Goal: Task Accomplishment & Management: Use online tool/utility

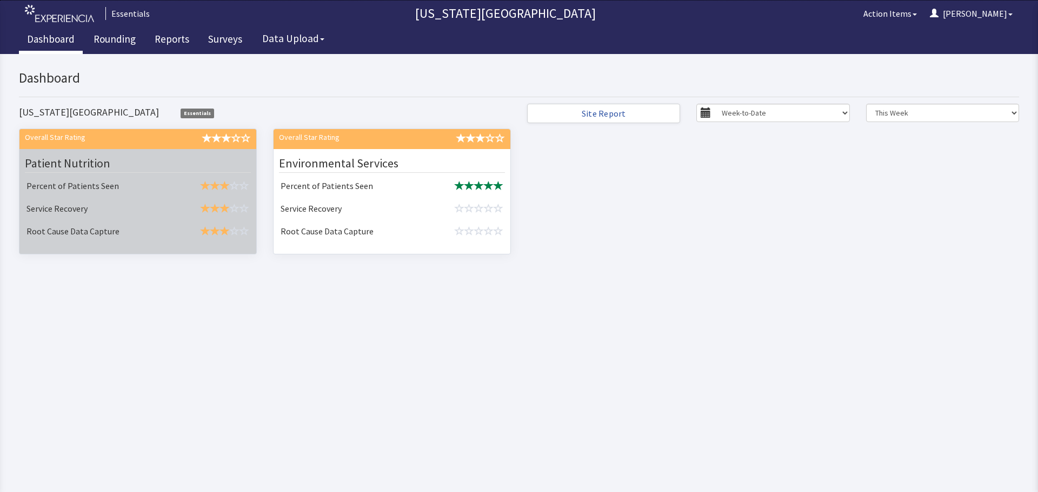
click at [65, 198] on td "Service Recovery" at bounding box center [96, 209] width 148 height 23
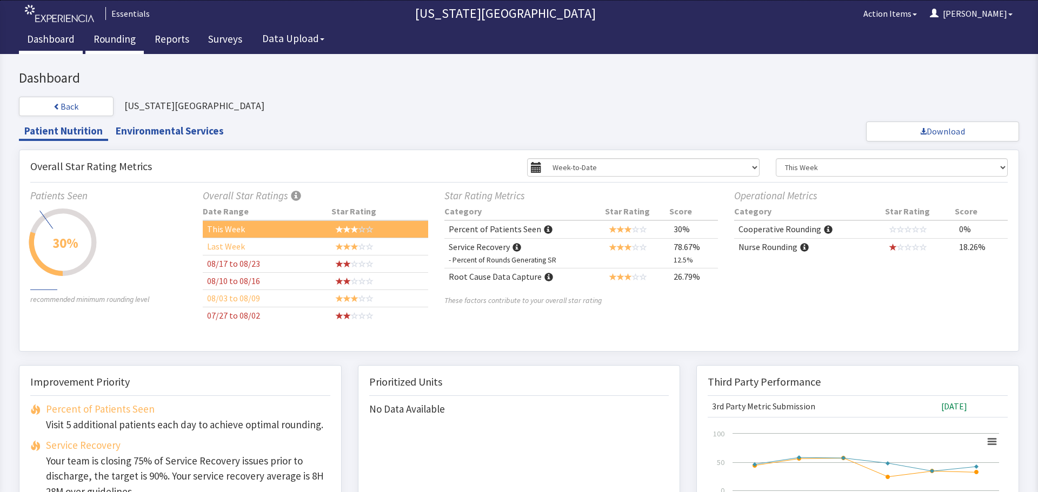
click at [130, 35] on link "Rounding" at bounding box center [114, 40] width 58 height 27
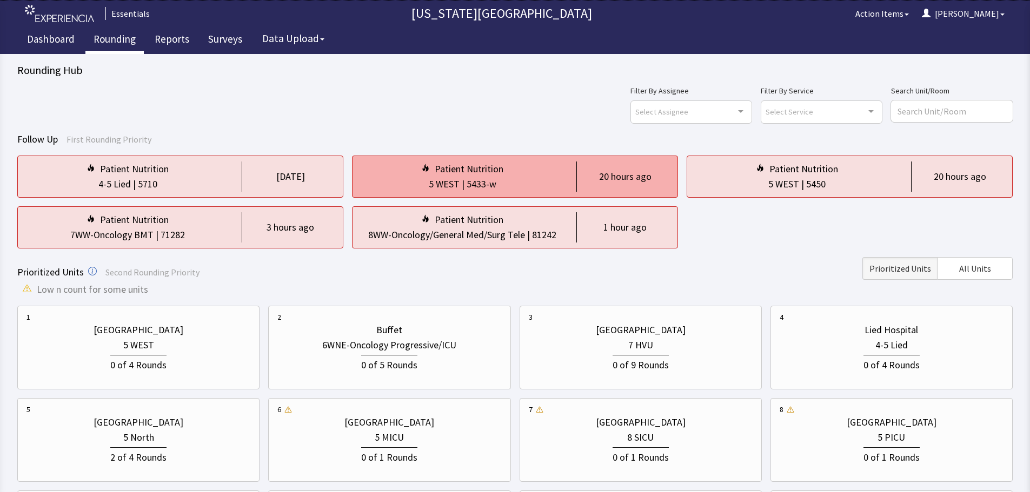
click at [561, 176] on div "Patient Nutrition" at bounding box center [462, 169] width 202 height 15
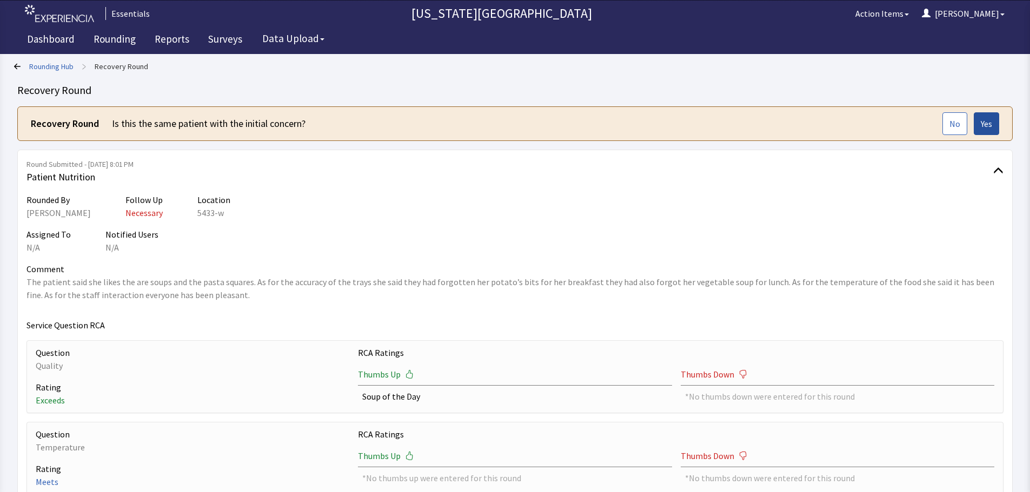
click at [979, 129] on button "Yes" at bounding box center [985, 123] width 25 height 23
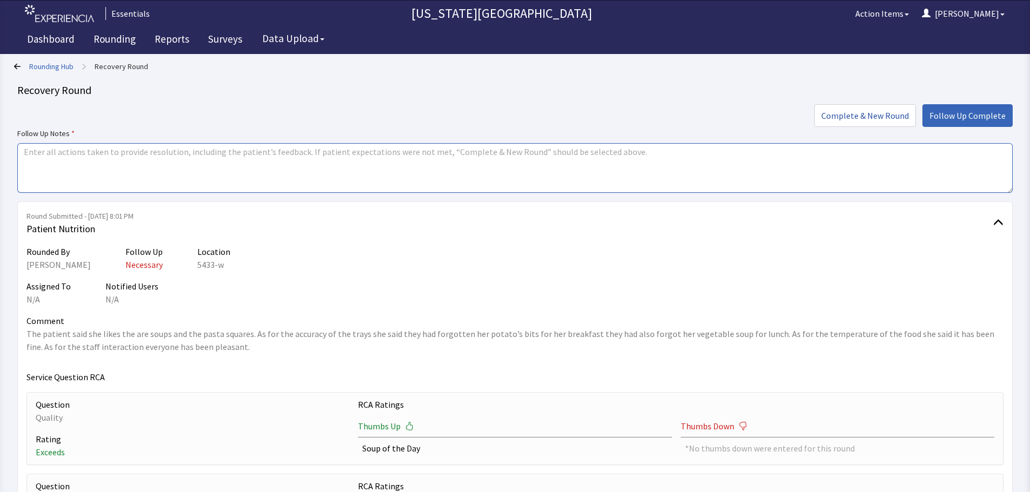
click at [336, 164] on textarea at bounding box center [514, 168] width 995 height 50
type textarea "T"
type textarea "Missing cream with coffee this morning. Adding manager check to trays as accura…"
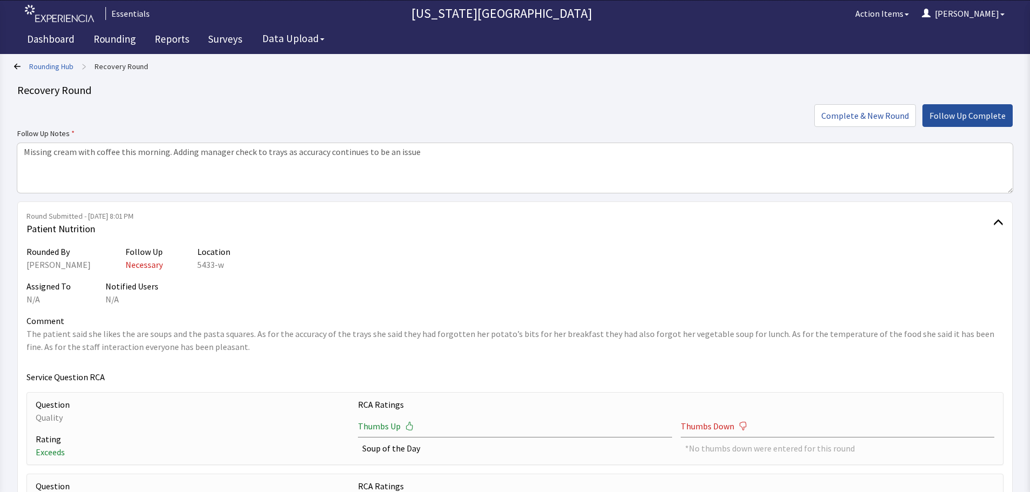
click at [980, 115] on span "Follow Up Complete" at bounding box center [967, 115] width 76 height 13
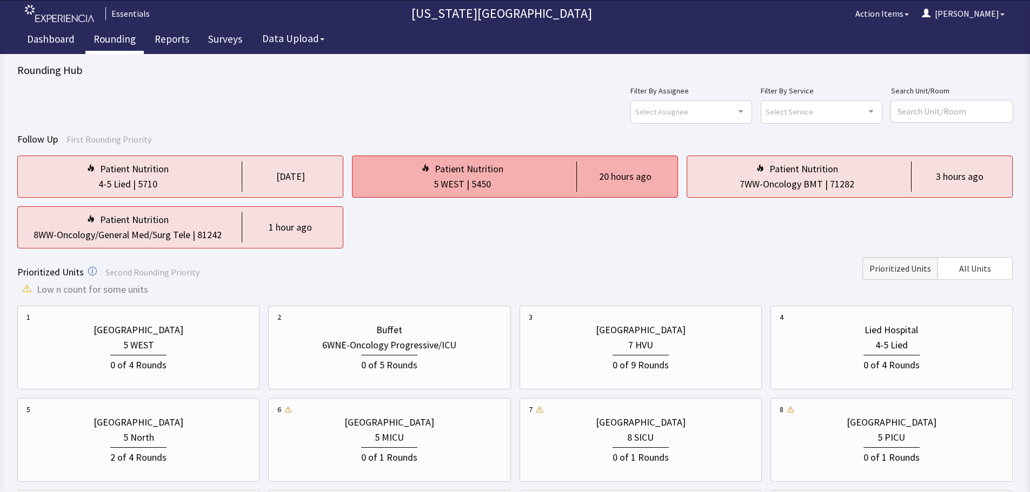
click at [492, 179] on div "5 WEST | 5450" at bounding box center [462, 184] width 202 height 15
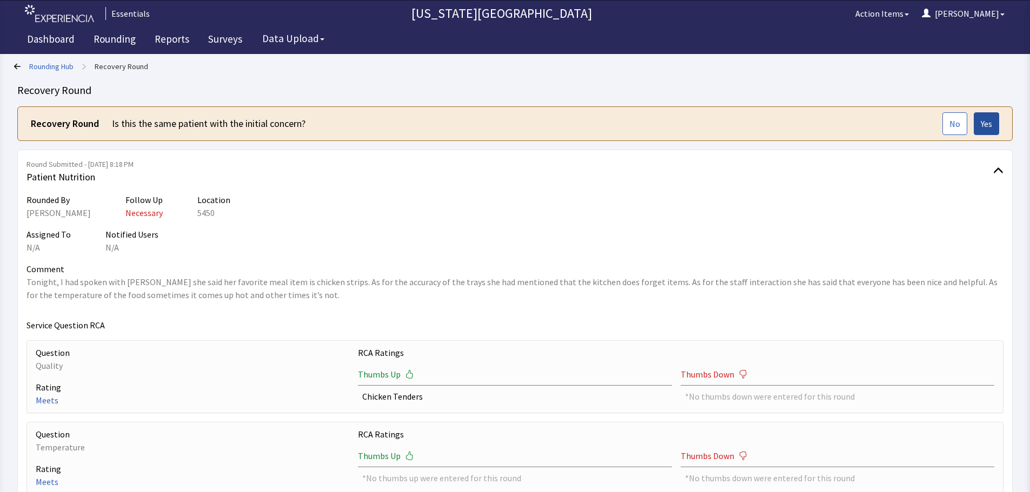
click at [991, 128] on span "Yes" at bounding box center [986, 123] width 11 height 13
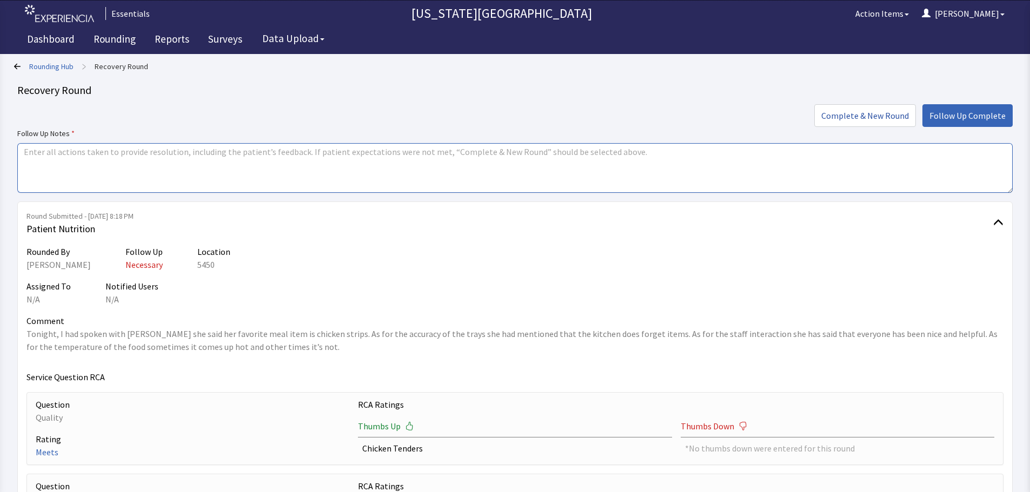
click at [577, 163] on textarea at bounding box center [514, 168] width 995 height 50
type textarea "no issues with breakfast or lunch today - received all items ordered. Food was …"
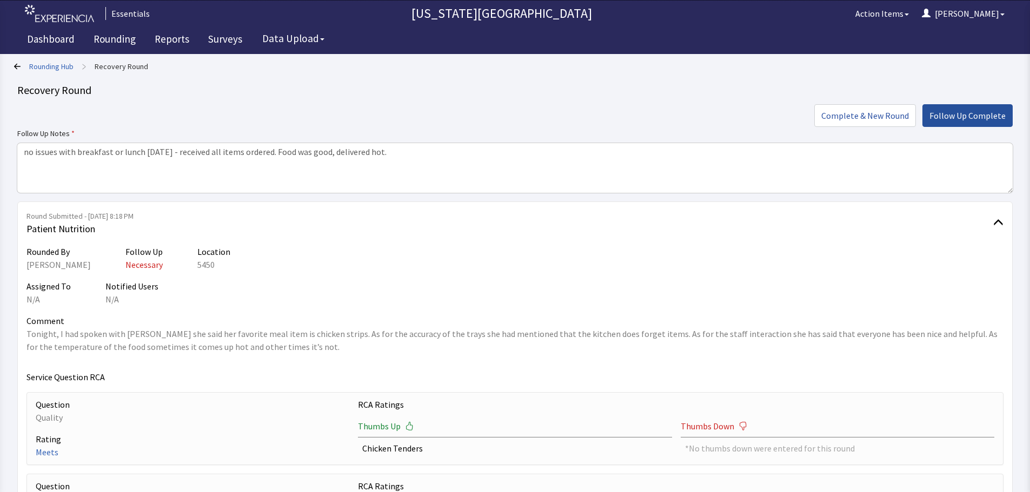
click at [985, 124] on button "Follow Up Complete" at bounding box center [967, 115] width 90 height 23
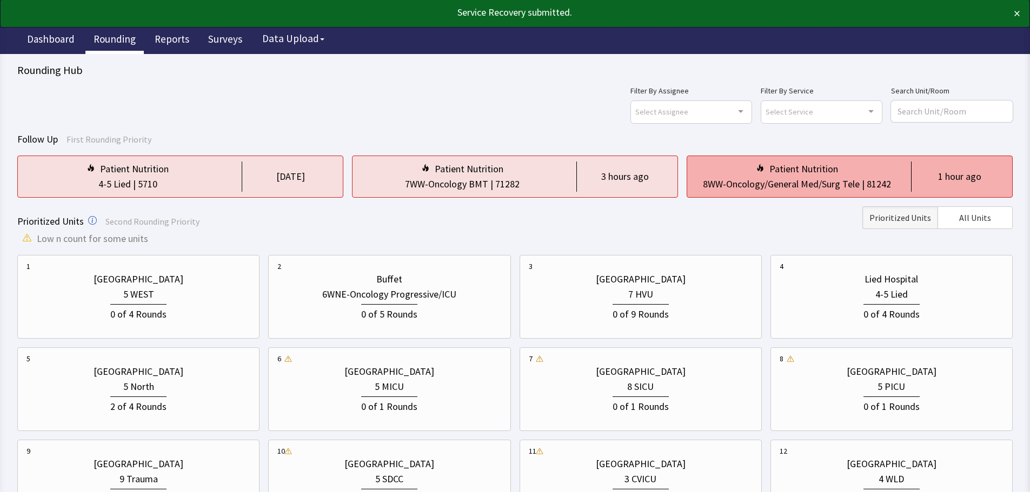
click at [844, 184] on div "8WW-Oncology/General Med/Surg Tele" at bounding box center [781, 184] width 157 height 15
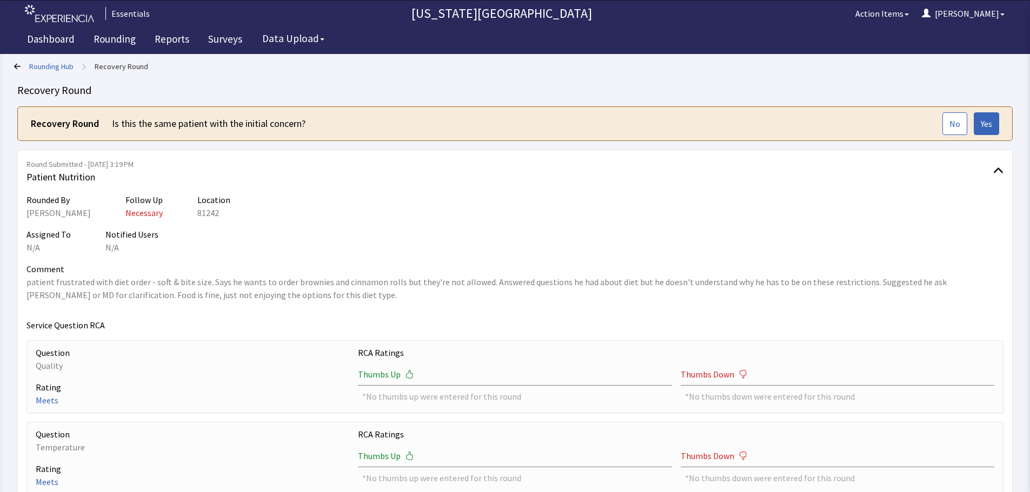
click at [56, 66] on link "Rounding Hub" at bounding box center [51, 66] width 44 height 11
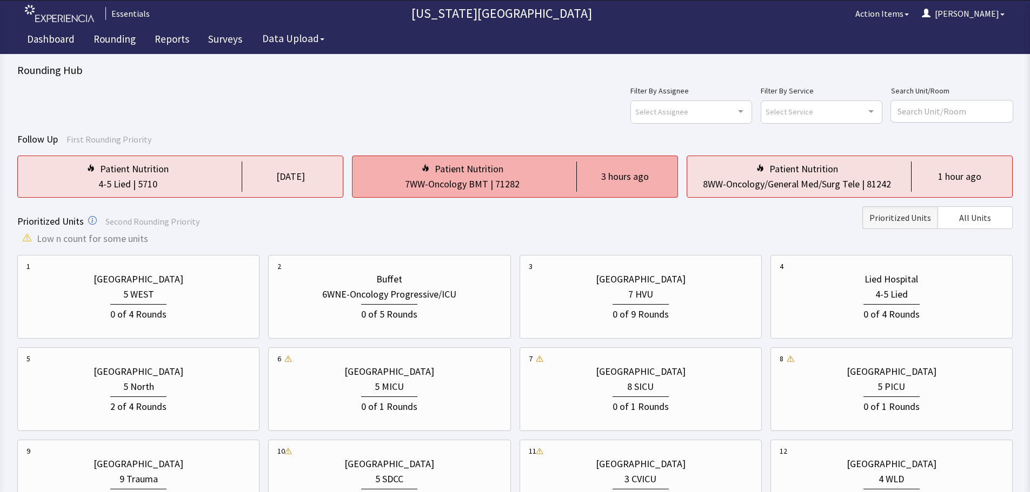
click at [535, 183] on div "7WW-Oncology BMT | 71282" at bounding box center [462, 184] width 202 height 15
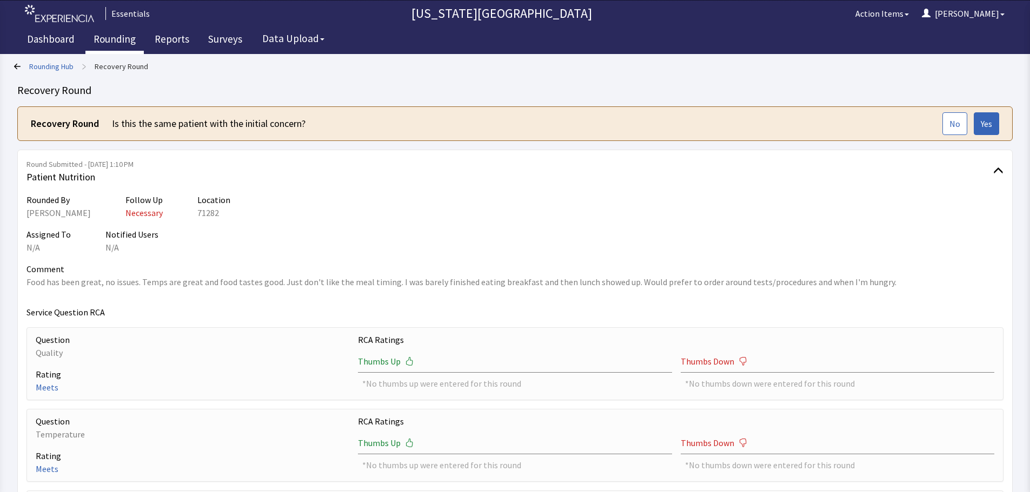
click at [117, 45] on link "Rounding" at bounding box center [114, 40] width 58 height 27
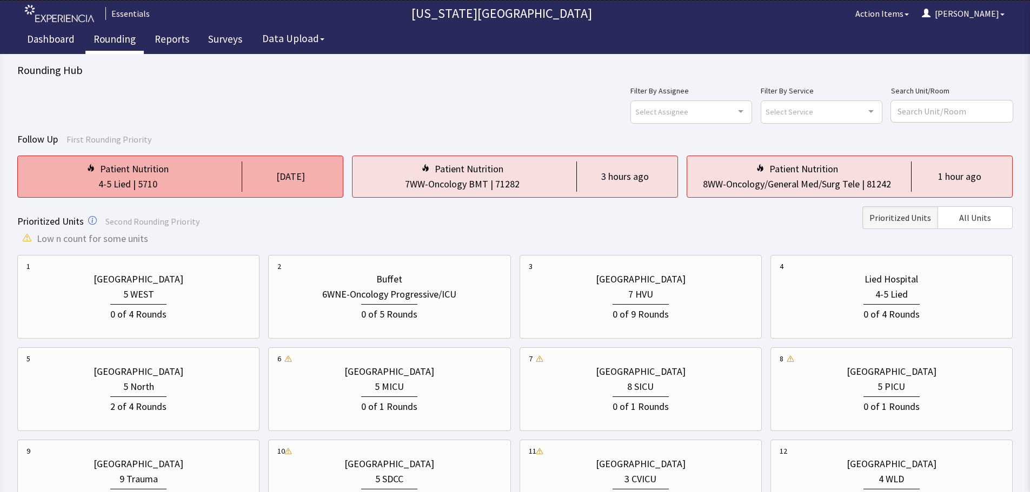
click at [217, 186] on div "4-5 Lied | 5710" at bounding box center [127, 184] width 202 height 15
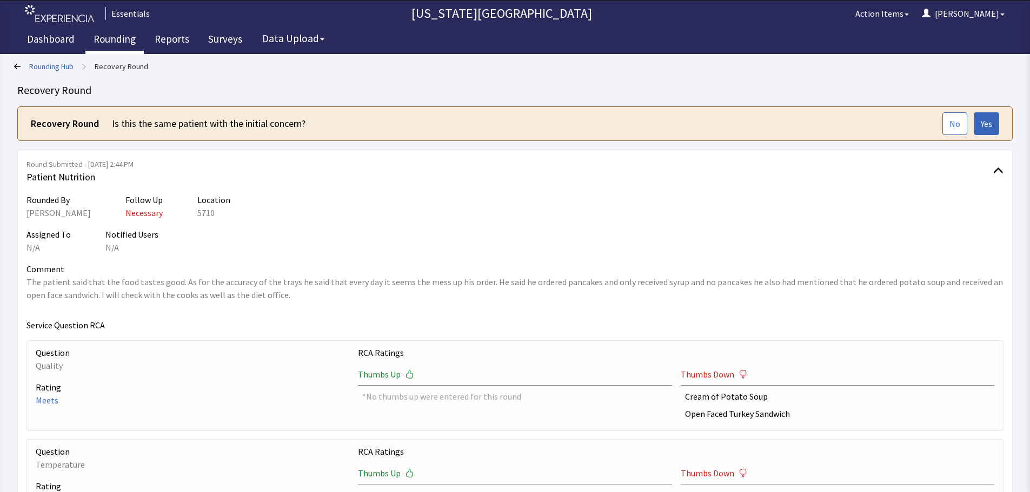
click at [116, 38] on link "Rounding" at bounding box center [114, 40] width 58 height 27
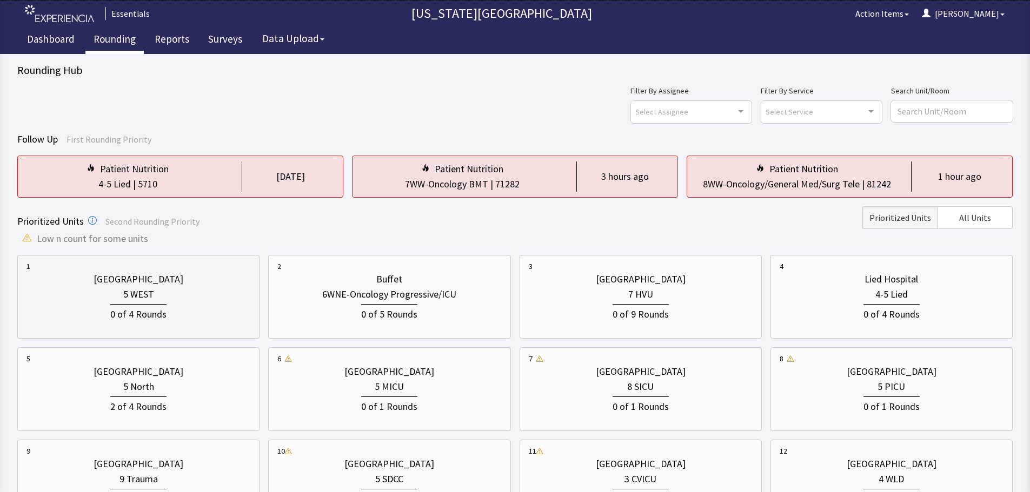
click at [195, 314] on div "0 of 4 Rounds" at bounding box center [138, 312] width 224 height 20
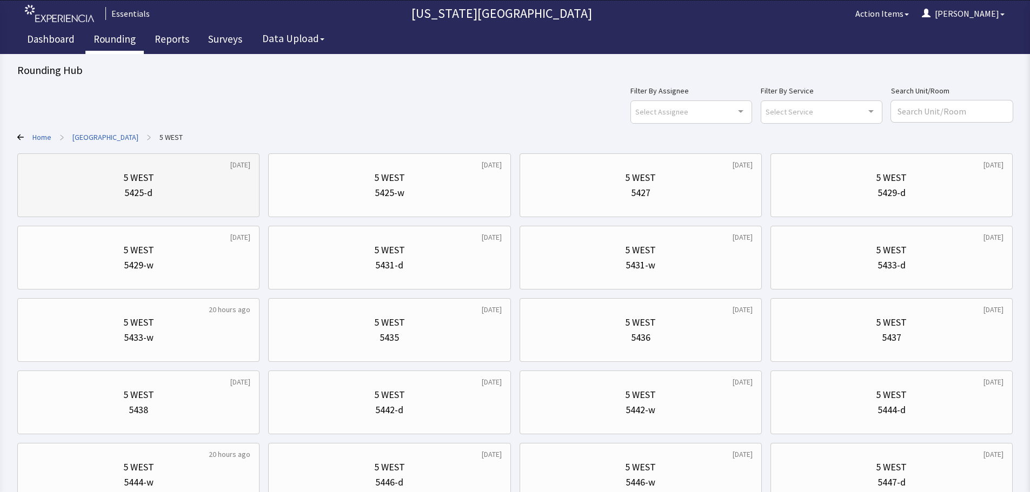
click at [199, 201] on div "5 WEST 5425-d" at bounding box center [138, 185] width 224 height 52
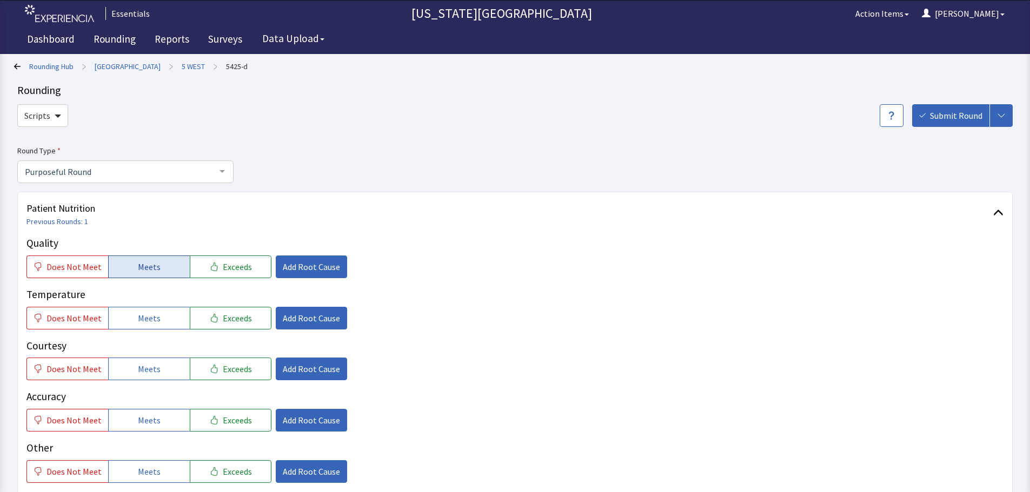
click at [158, 270] on button "Meets" at bounding box center [149, 267] width 82 height 23
click at [154, 325] on button "Meets" at bounding box center [149, 318] width 82 height 23
click at [151, 368] on span "Meets" at bounding box center [149, 369] width 23 height 13
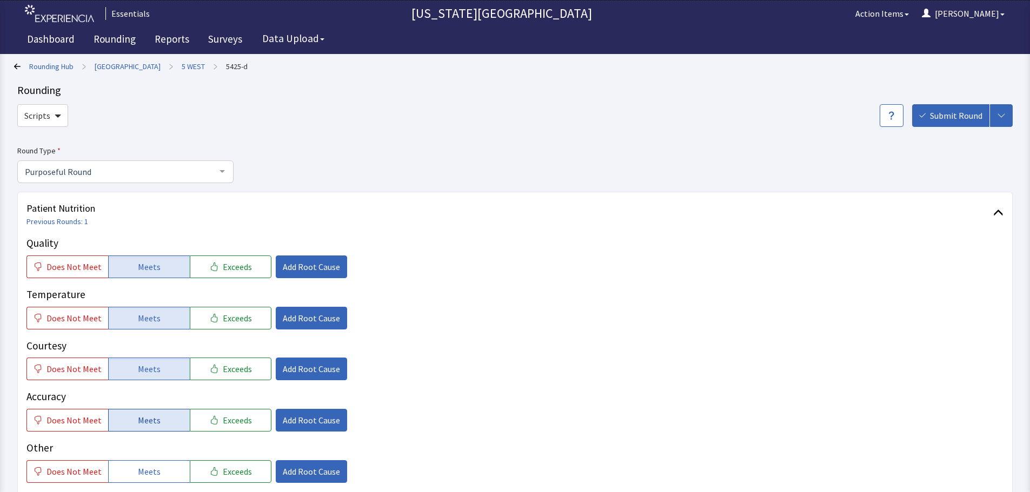
click at [148, 410] on button "Meets" at bounding box center [149, 420] width 82 height 23
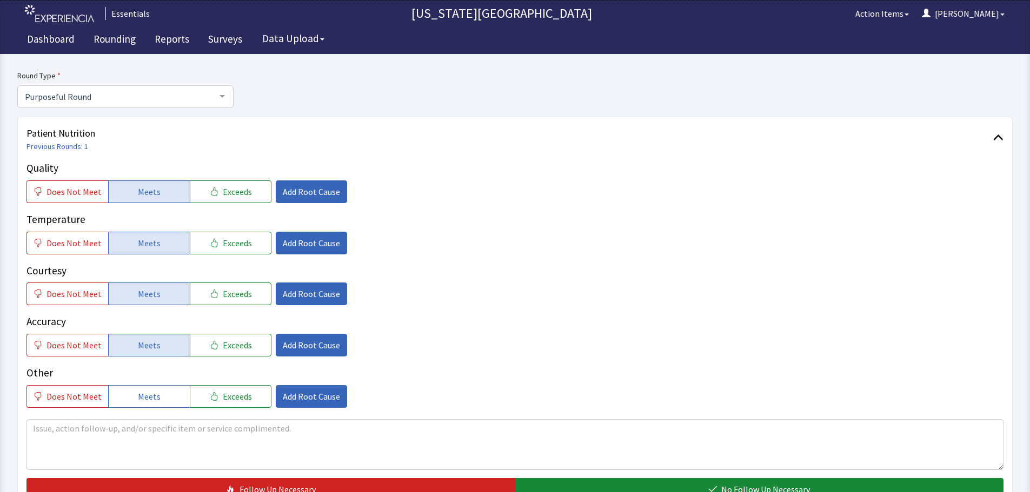
scroll to position [162, 0]
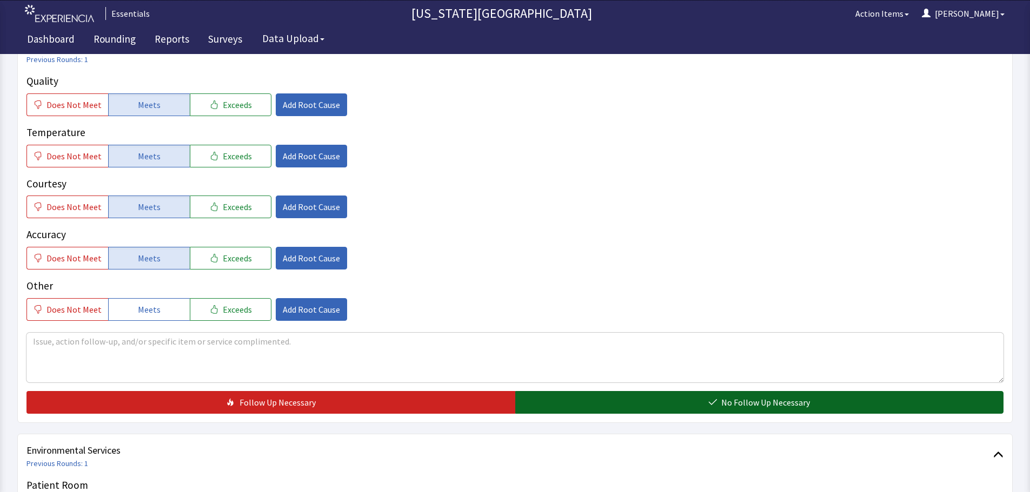
click at [763, 403] on span "No Follow Up Necessary" at bounding box center [765, 402] width 89 height 13
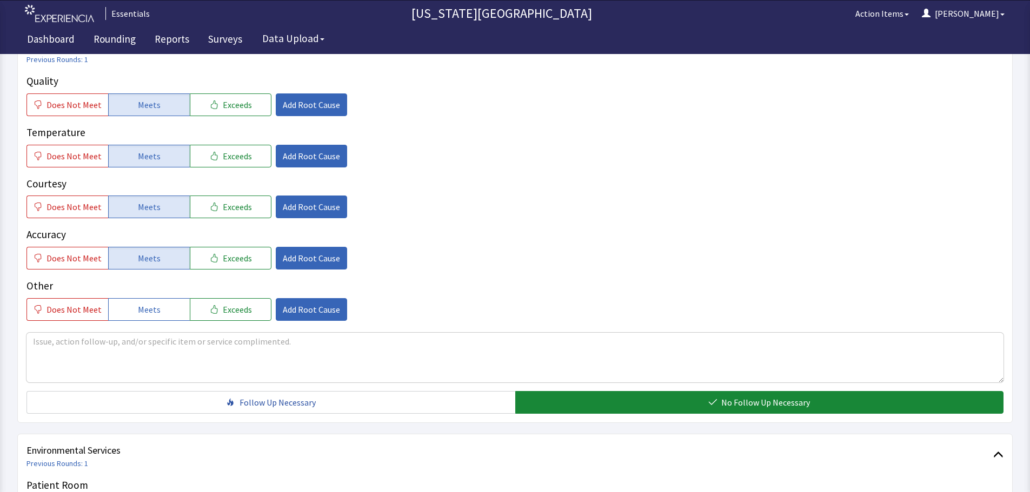
scroll to position [0, 0]
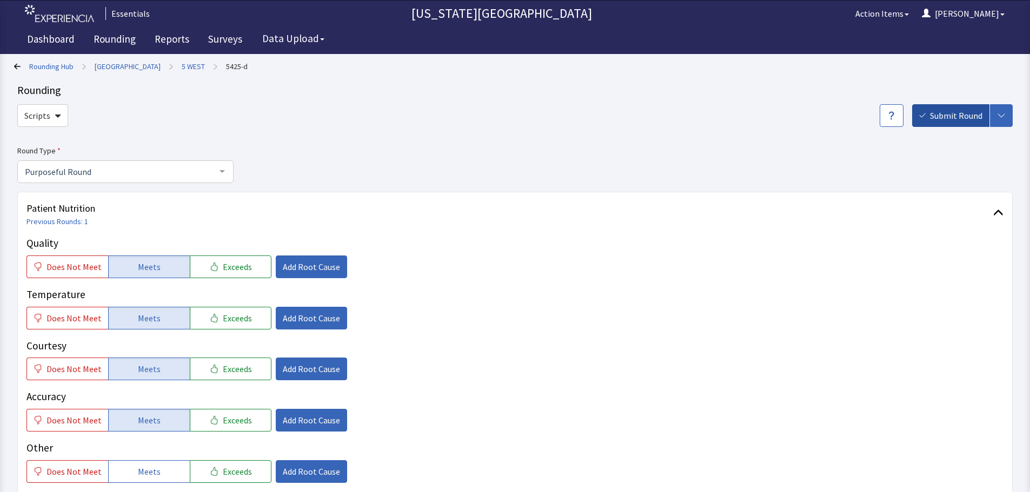
click at [951, 118] on span "Submit Round" at bounding box center [956, 115] width 52 height 13
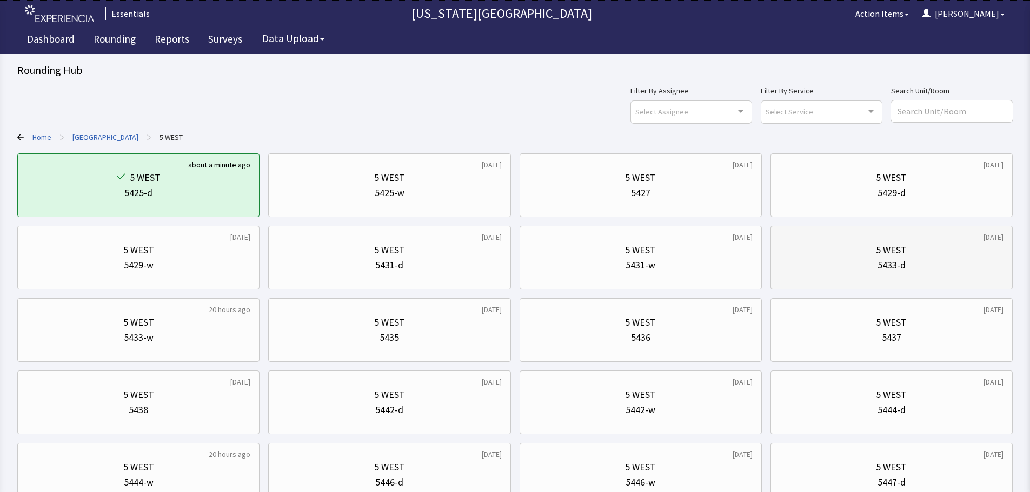
click at [913, 271] on div "5433-d" at bounding box center [891, 265] width 224 height 15
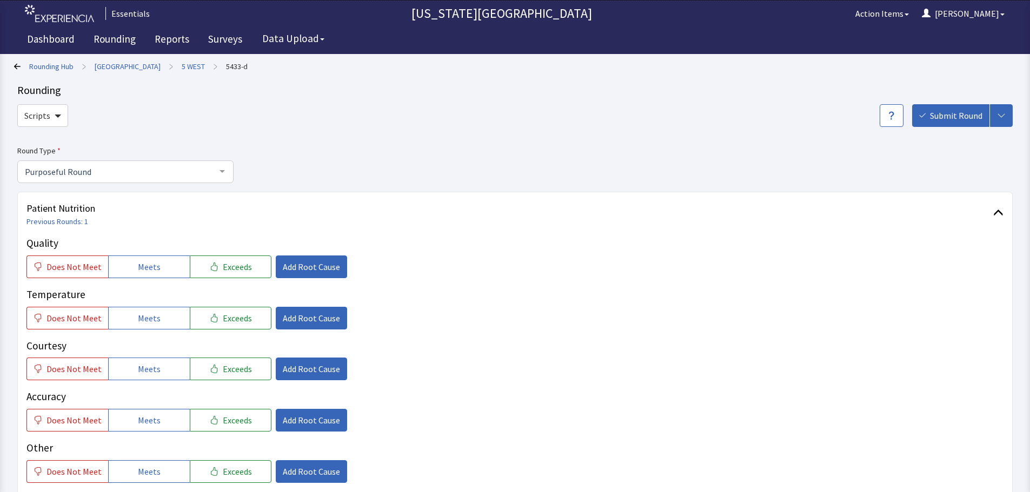
click at [188, 69] on link "5 WEST" at bounding box center [193, 66] width 23 height 11
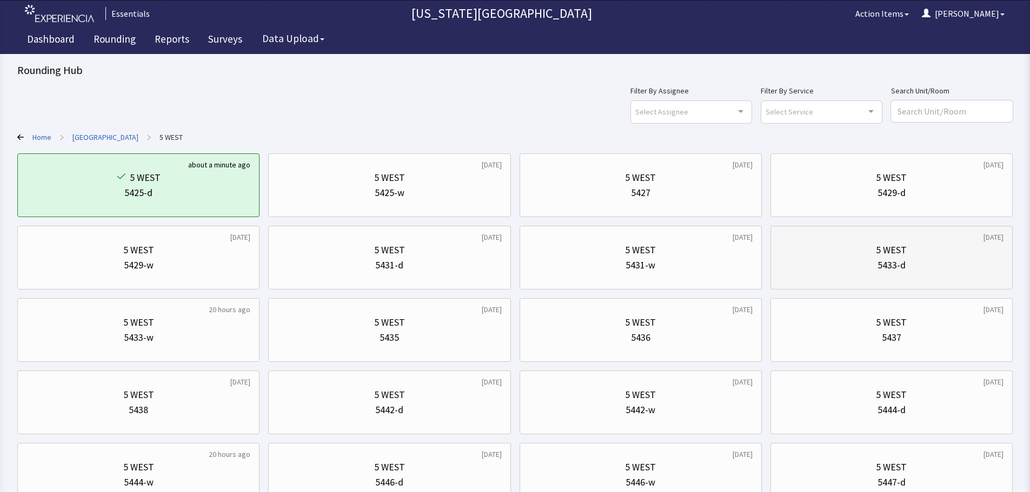
click at [905, 249] on div "5 WEST" at bounding box center [891, 250] width 31 height 15
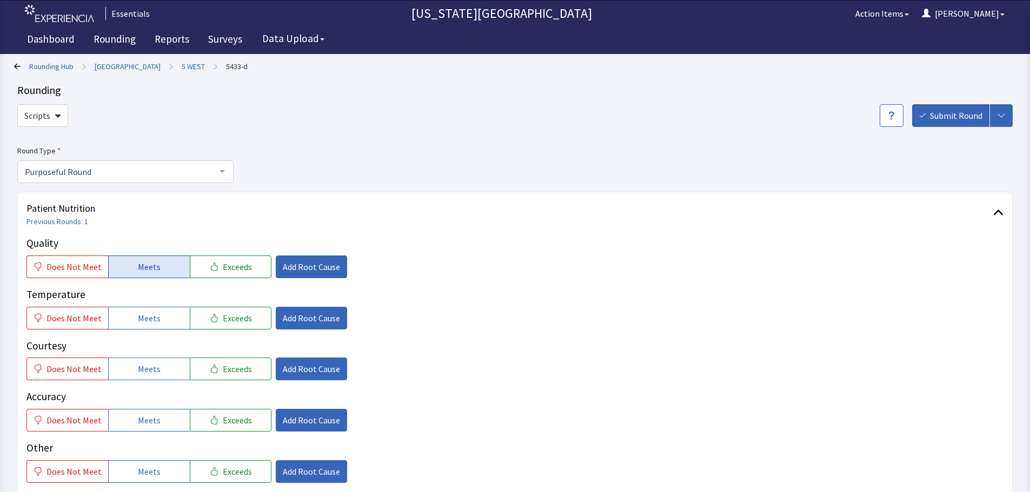
click at [145, 269] on span "Meets" at bounding box center [149, 267] width 23 height 13
click at [161, 322] on button "Meets" at bounding box center [149, 318] width 82 height 23
click at [154, 376] on span "Meets" at bounding box center [149, 369] width 23 height 13
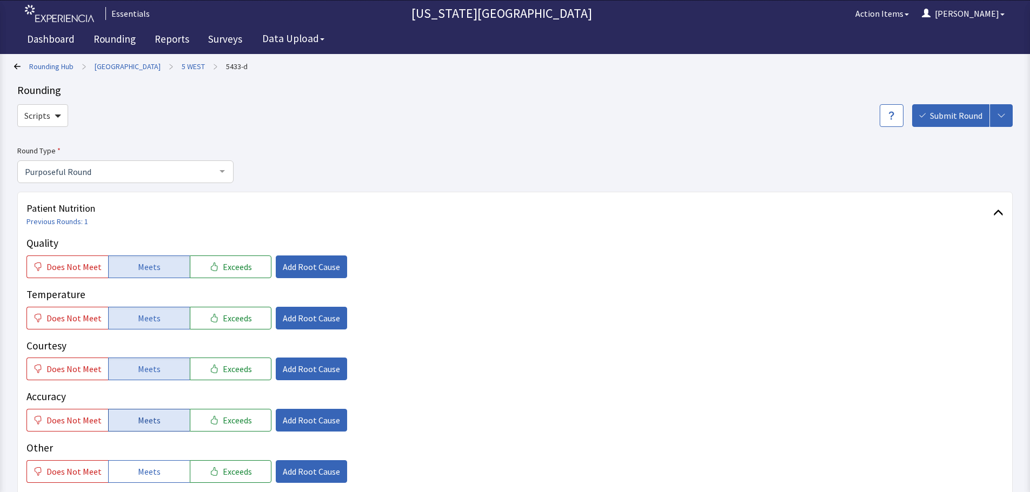
click at [143, 418] on span "Meets" at bounding box center [149, 420] width 23 height 13
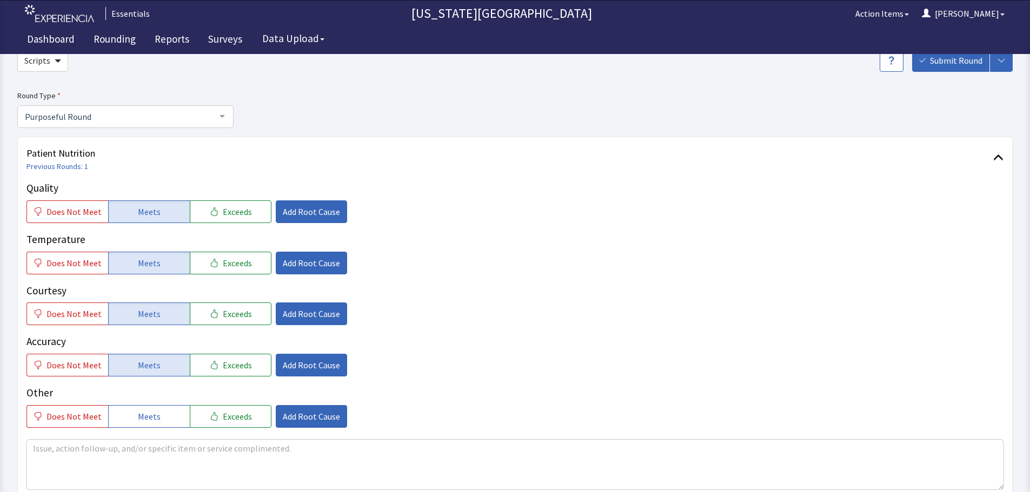
scroll to position [108, 0]
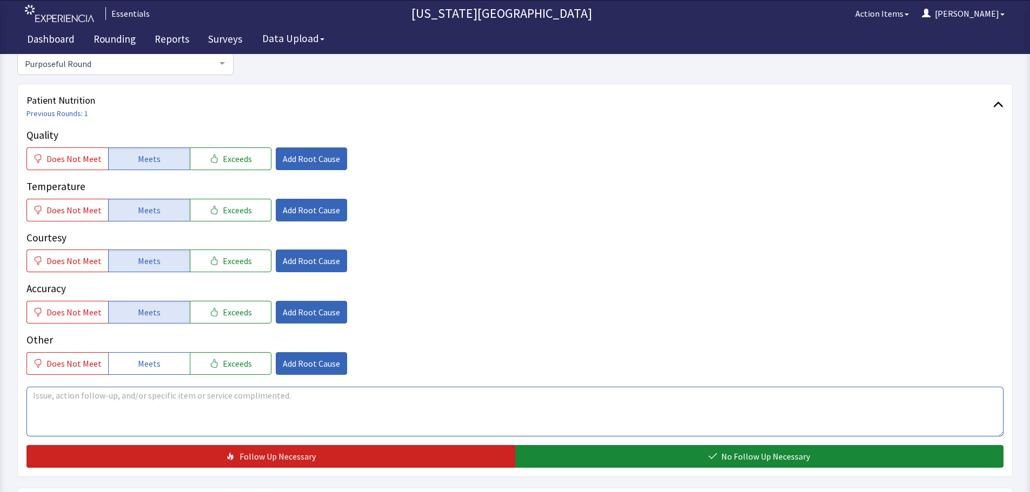
click at [358, 400] on textarea at bounding box center [514, 412] width 977 height 50
click at [41, 370] on button "Does Not Meet" at bounding box center [67, 363] width 82 height 23
click at [292, 365] on span "Add Root Cause" at bounding box center [311, 363] width 57 height 13
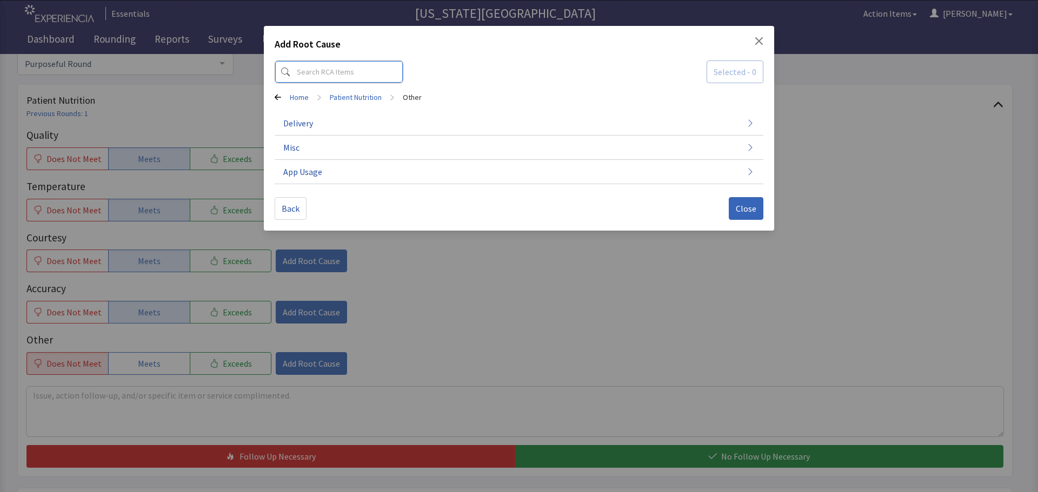
click at [372, 77] on input at bounding box center [339, 72] width 129 height 23
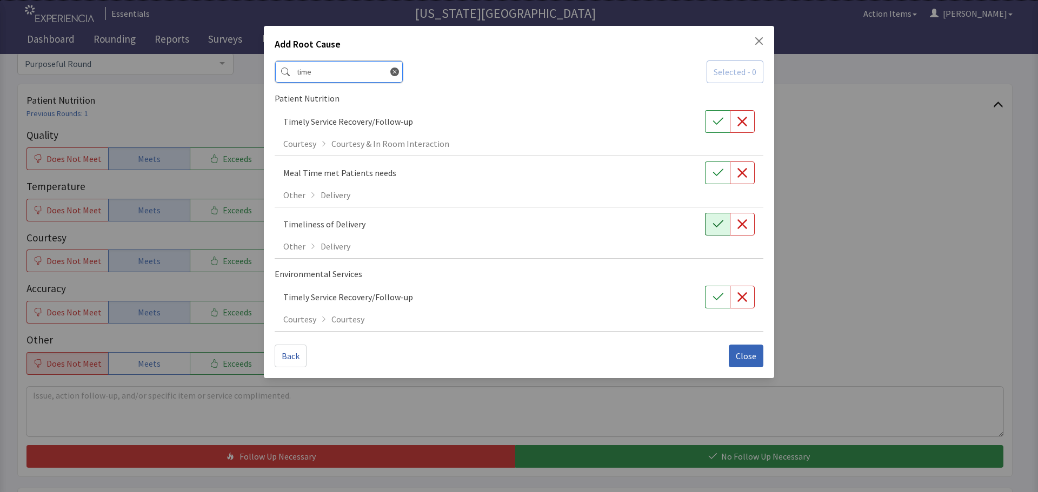
type input "time"
click at [714, 222] on icon "button" at bounding box center [717, 224] width 11 height 11
click at [742, 222] on icon "button" at bounding box center [742, 224] width 11 height 11
click at [748, 352] on span "Close" at bounding box center [746, 356] width 21 height 13
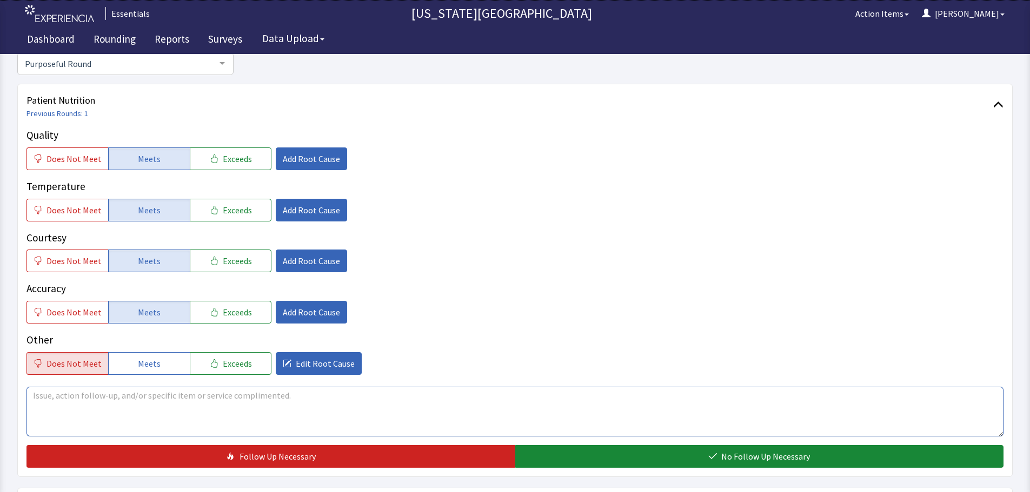
click at [587, 401] on textarea at bounding box center [514, 412] width 977 height 50
type textarea "p"
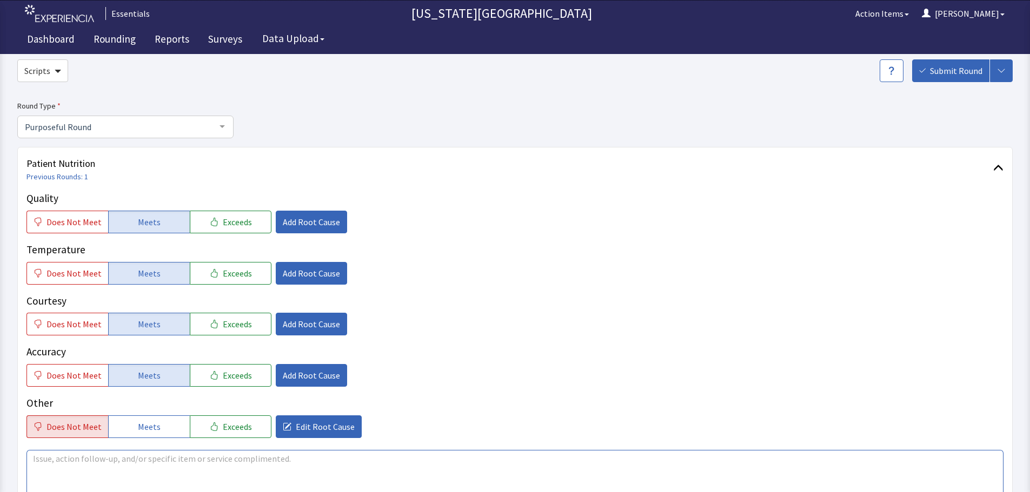
scroll to position [0, 0]
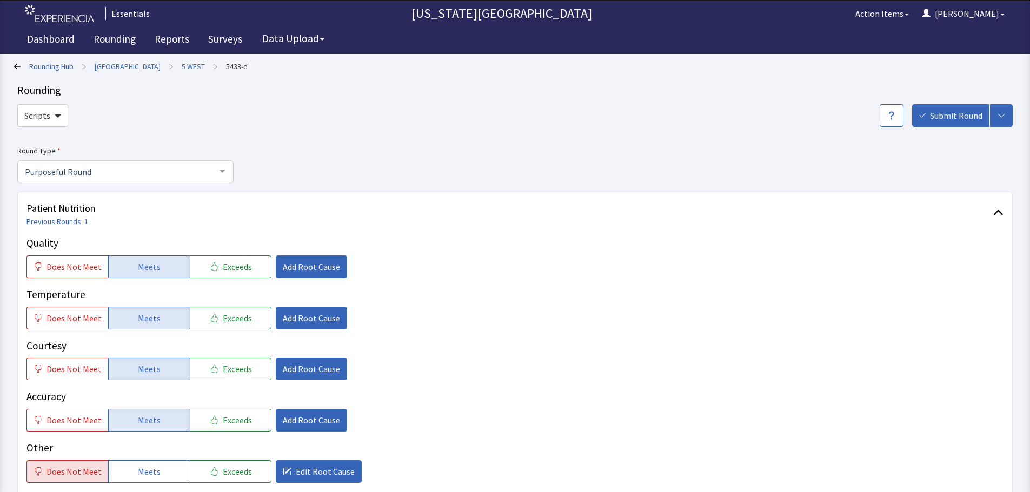
click at [185, 61] on link "5 WEST" at bounding box center [193, 66] width 23 height 11
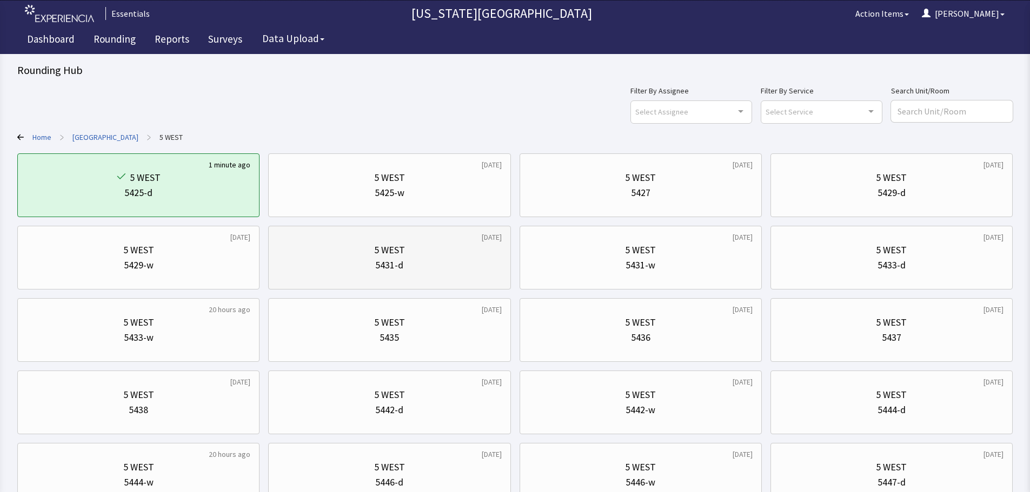
click at [412, 256] on div "5 WEST" at bounding box center [389, 250] width 224 height 15
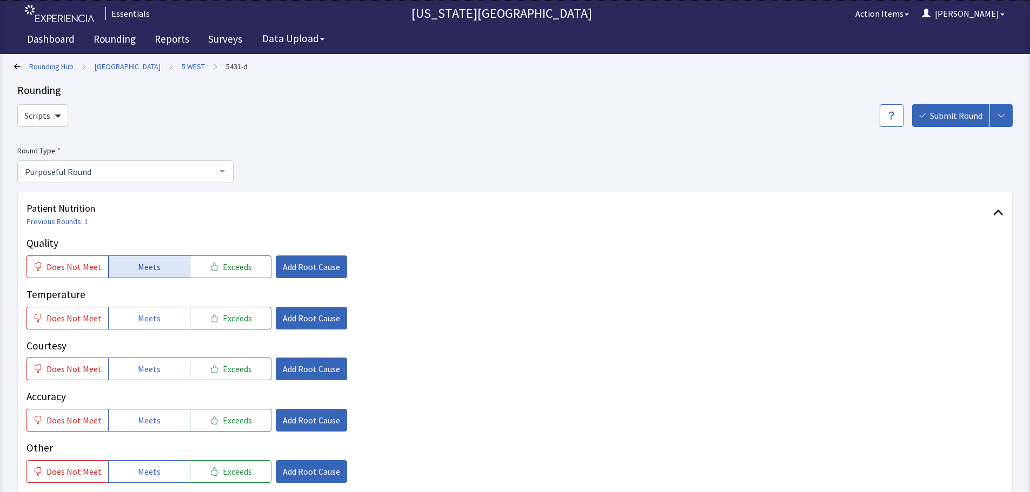
click at [138, 271] on span "Meets" at bounding box center [149, 267] width 23 height 13
drag, startPoint x: 136, startPoint y: 318, endPoint x: 136, endPoint y: 324, distance: 5.9
click at [138, 318] on span "Meets" at bounding box center [149, 318] width 23 height 13
click at [138, 366] on span "Meets" at bounding box center [149, 369] width 23 height 13
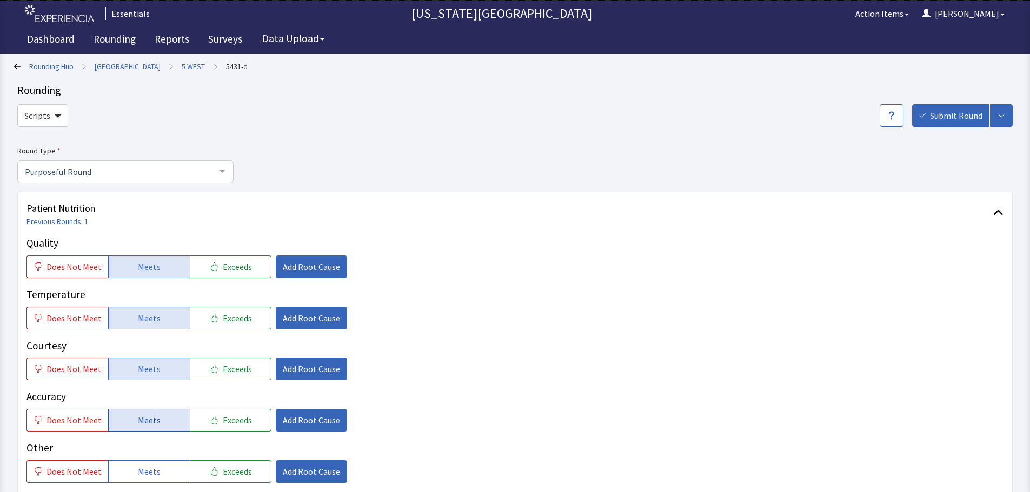
click at [136, 412] on button "Meets" at bounding box center [149, 420] width 82 height 23
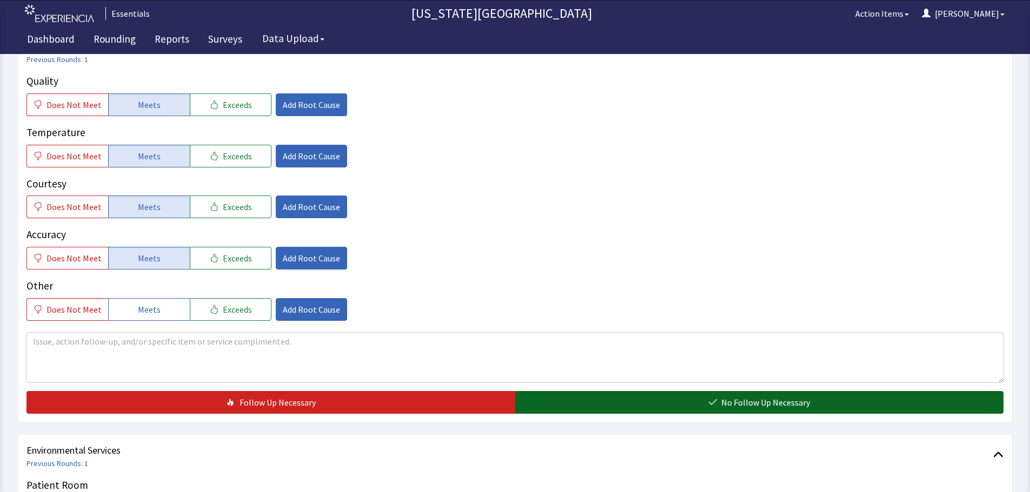
click at [700, 396] on button "No Follow Up Necessary" at bounding box center [759, 402] width 489 height 23
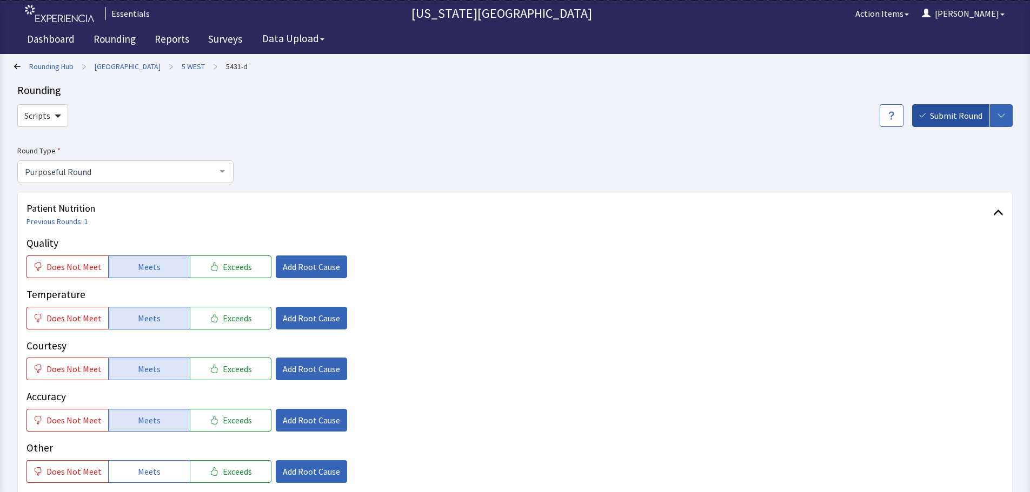
click at [944, 119] on span "Submit Round" at bounding box center [956, 115] width 52 height 13
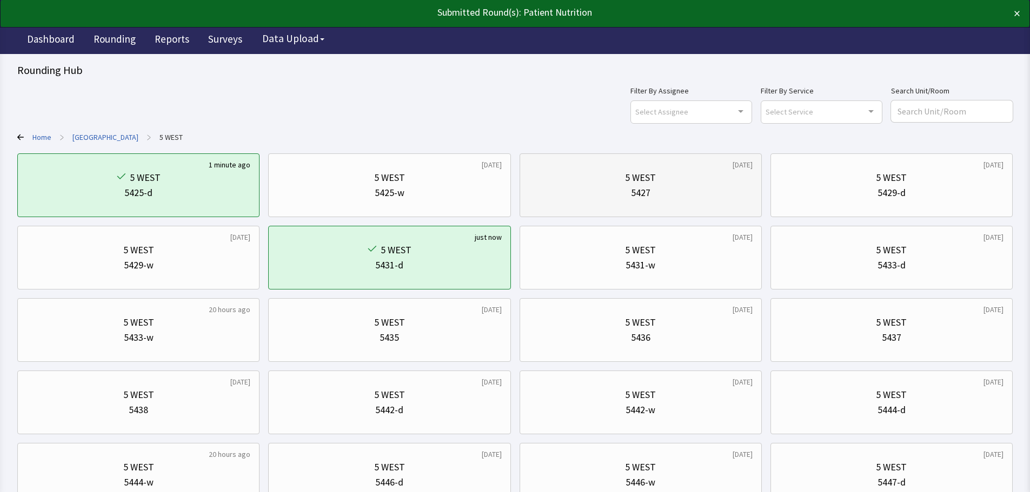
click at [557, 194] on div "5427" at bounding box center [641, 192] width 224 height 15
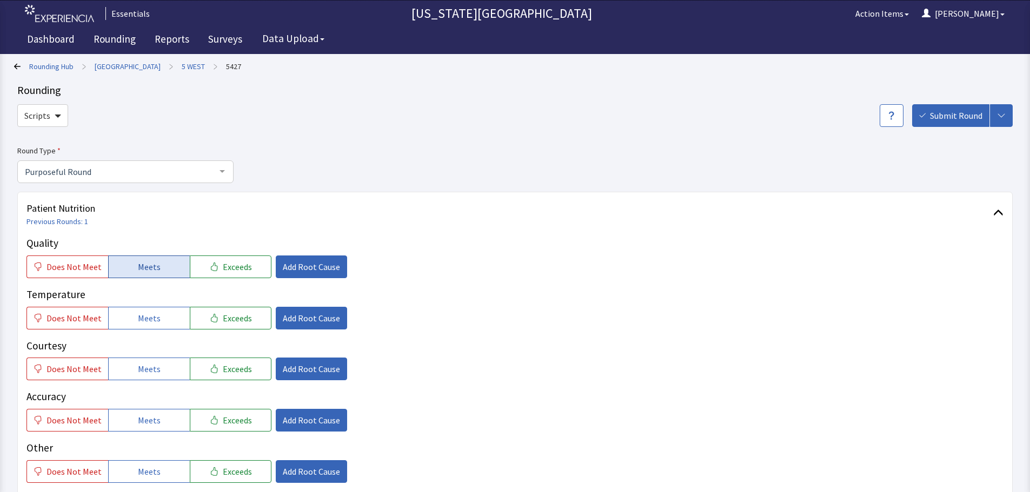
click at [144, 269] on span "Meets" at bounding box center [149, 267] width 23 height 13
click at [156, 321] on button "Meets" at bounding box center [149, 318] width 82 height 23
click at [156, 376] on button "Meets" at bounding box center [149, 369] width 82 height 23
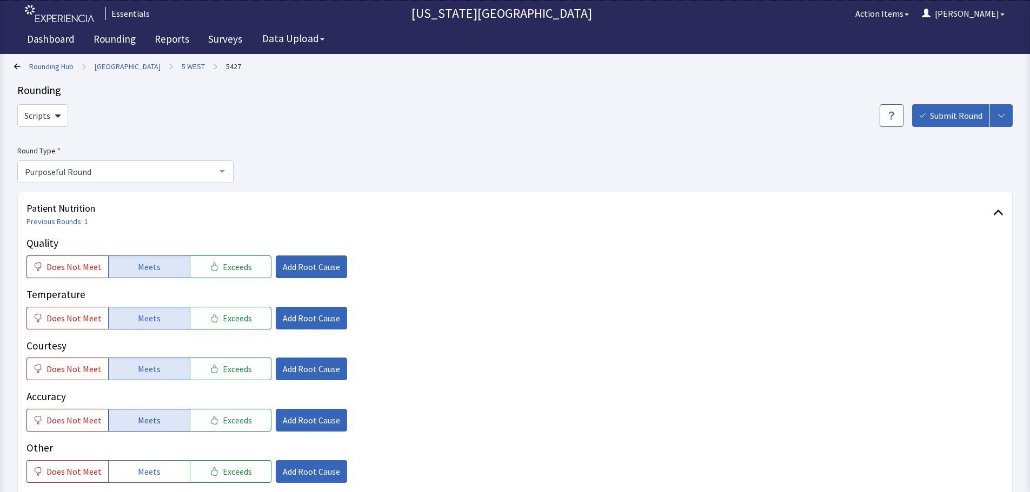
click at [149, 421] on span "Meets" at bounding box center [149, 420] width 23 height 13
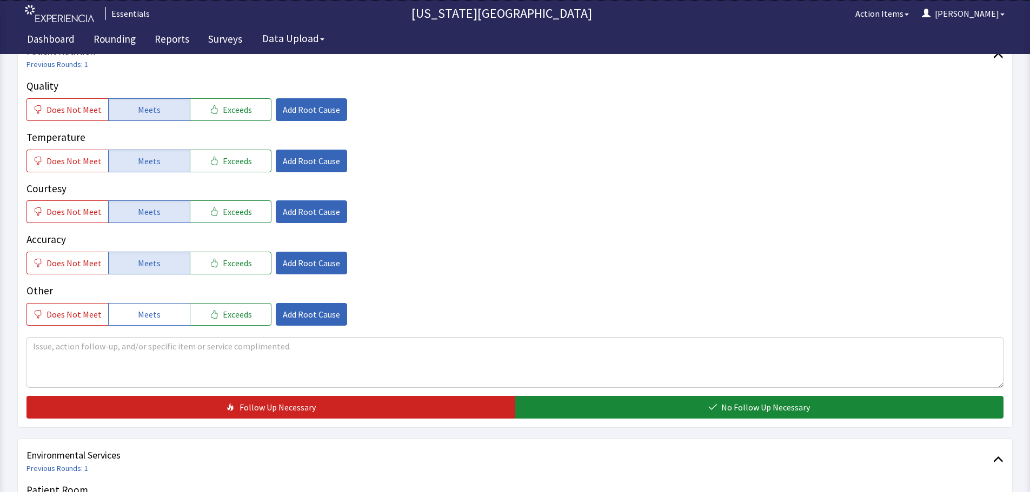
scroll to position [162, 0]
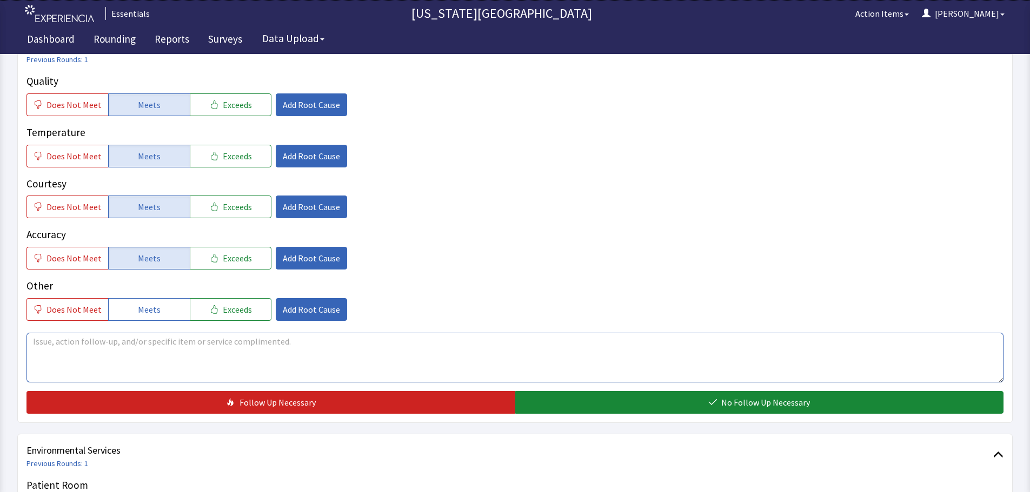
click at [392, 370] on textarea at bounding box center [514, 358] width 977 height 50
type textarea "e"
type textarea "no issues, everything has been perfect"
click at [841, 415] on div "Patient Nutrition Previous Rounds: 1 Quality Does Not Meet Meets Exceeds Add Ro…" at bounding box center [514, 227] width 995 height 394
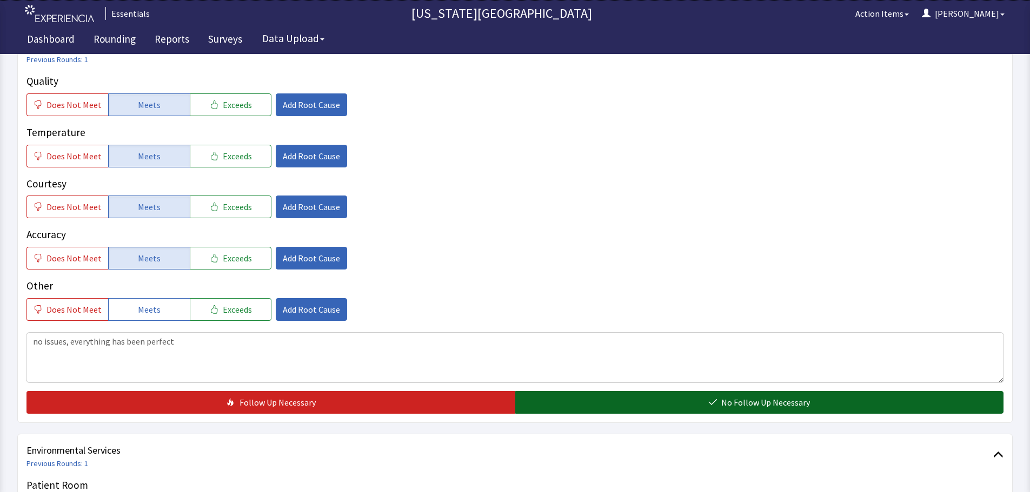
click at [846, 402] on button "No Follow Up Necessary" at bounding box center [759, 402] width 489 height 23
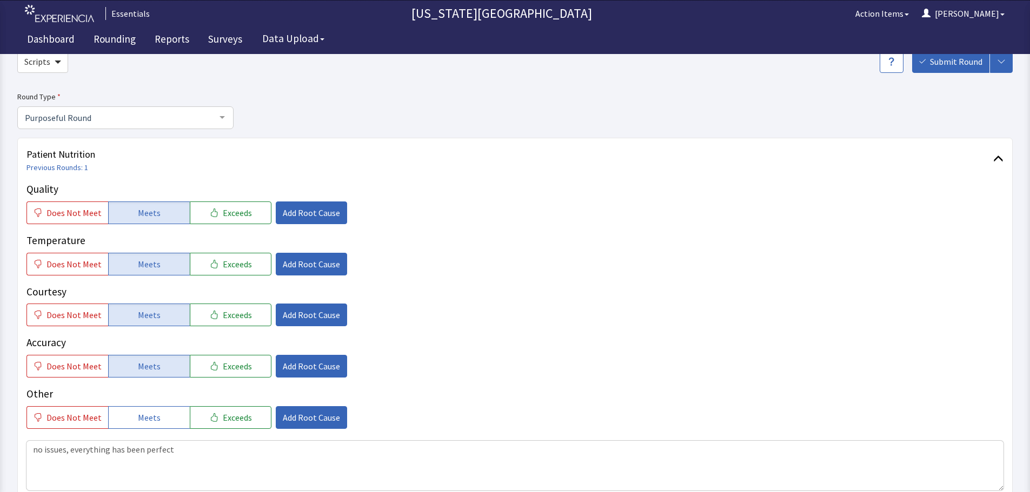
scroll to position [0, 0]
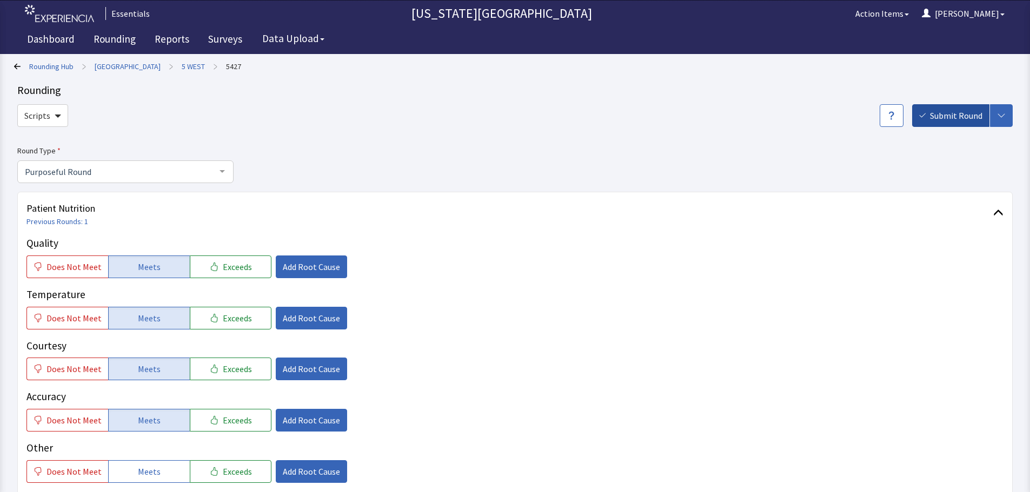
click at [952, 123] on button "Submit Round" at bounding box center [950, 115] width 77 height 23
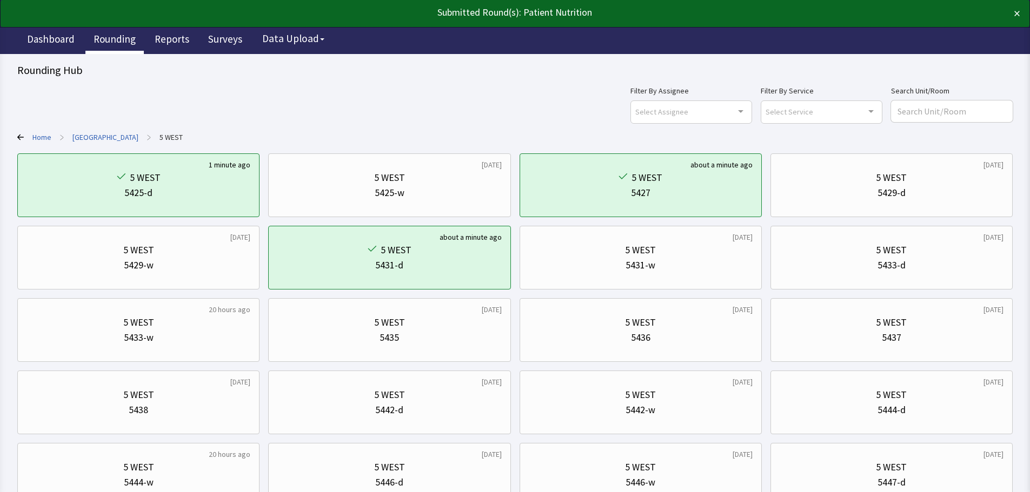
click at [98, 39] on link "Rounding" at bounding box center [114, 40] width 58 height 27
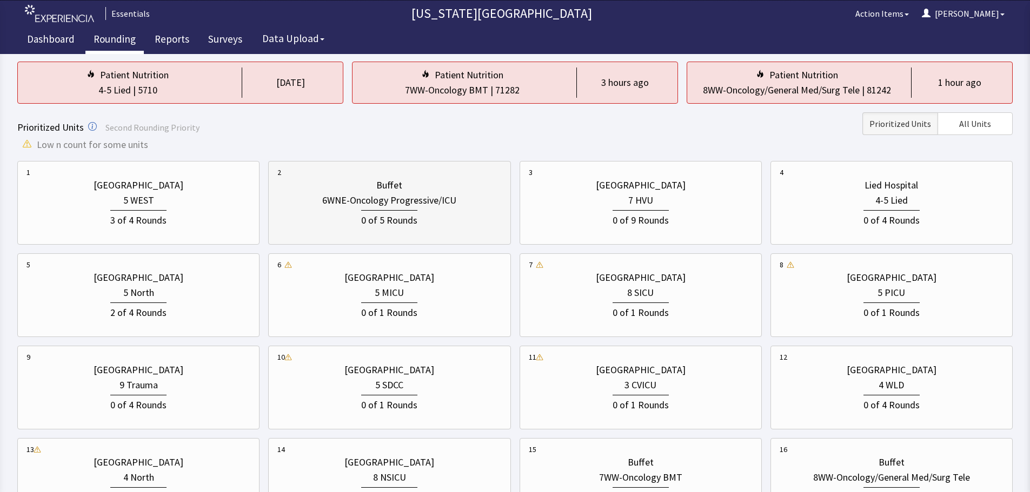
scroll to position [108, 0]
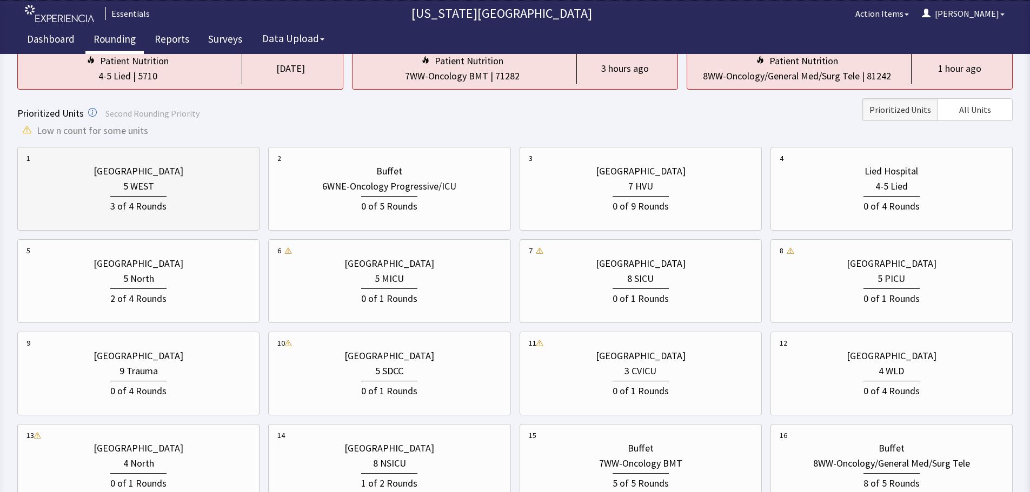
click at [201, 214] on div "3 of 4 Rounds" at bounding box center [138, 204] width 224 height 20
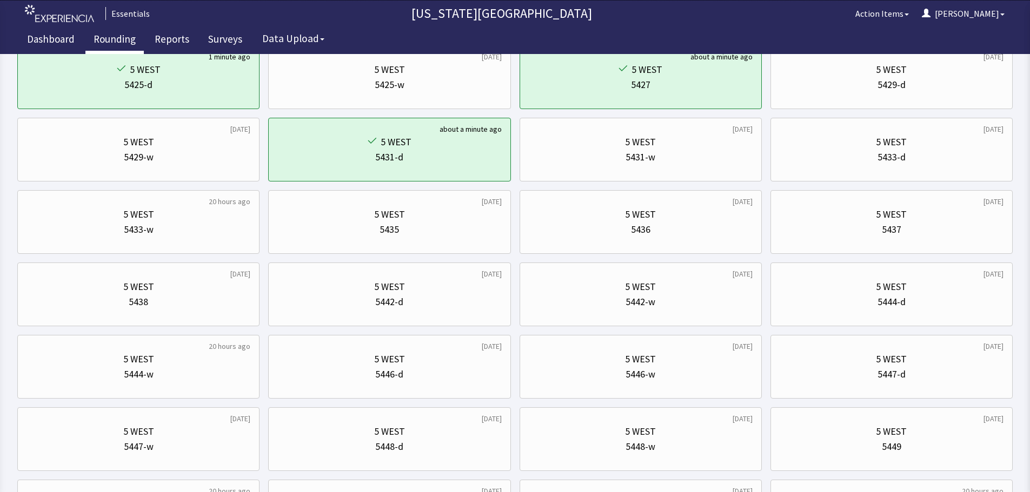
scroll to position [0, 0]
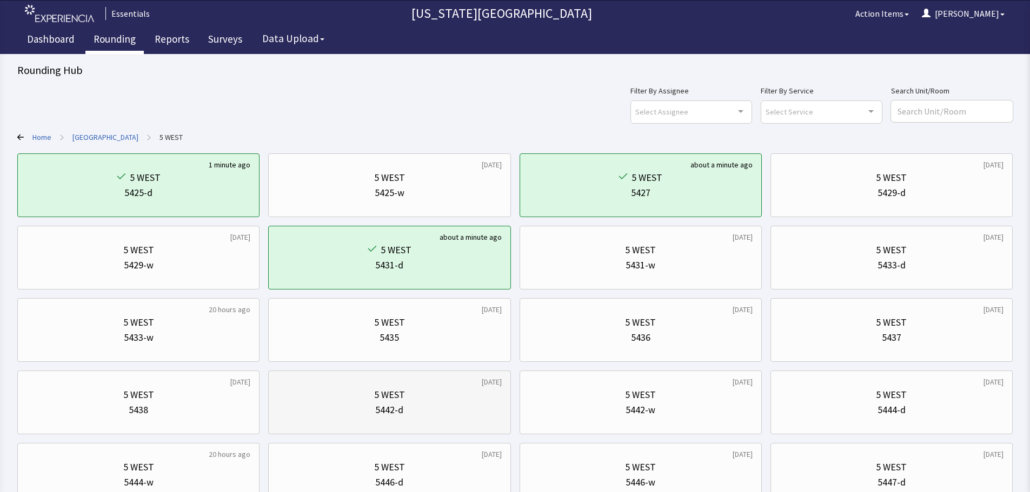
click at [318, 409] on div "5442-d" at bounding box center [389, 410] width 224 height 15
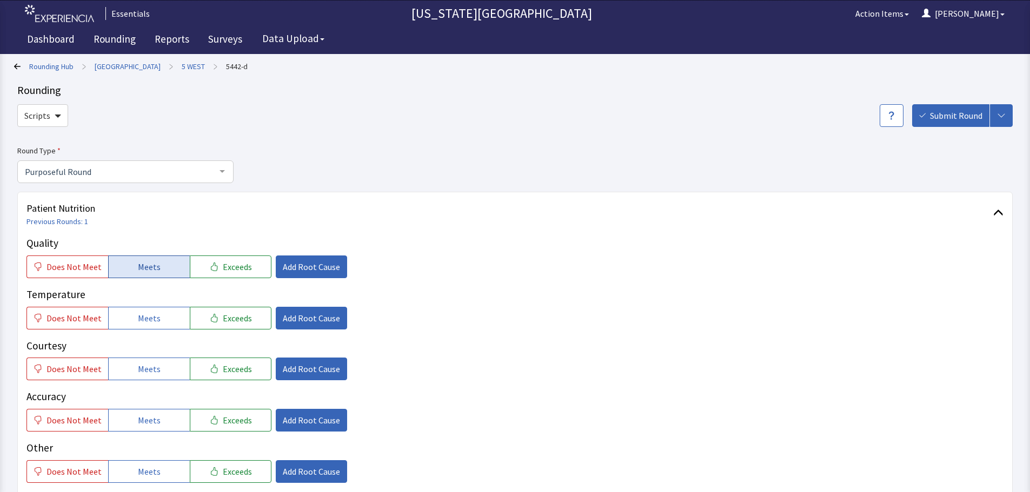
click at [174, 270] on button "Meets" at bounding box center [149, 267] width 82 height 23
click at [166, 316] on button "Meets" at bounding box center [149, 318] width 82 height 23
click at [153, 368] on span "Meets" at bounding box center [149, 369] width 23 height 13
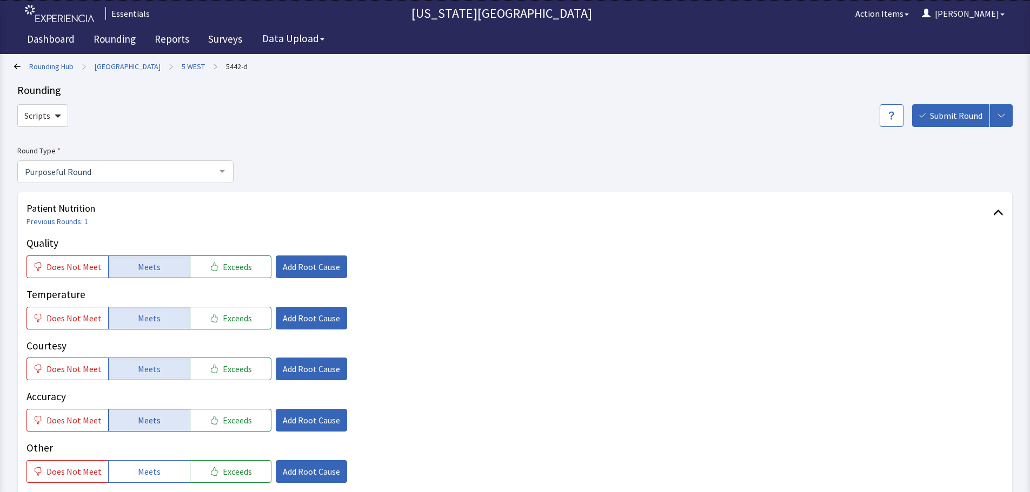
click at [152, 414] on span "Meets" at bounding box center [149, 420] width 23 height 13
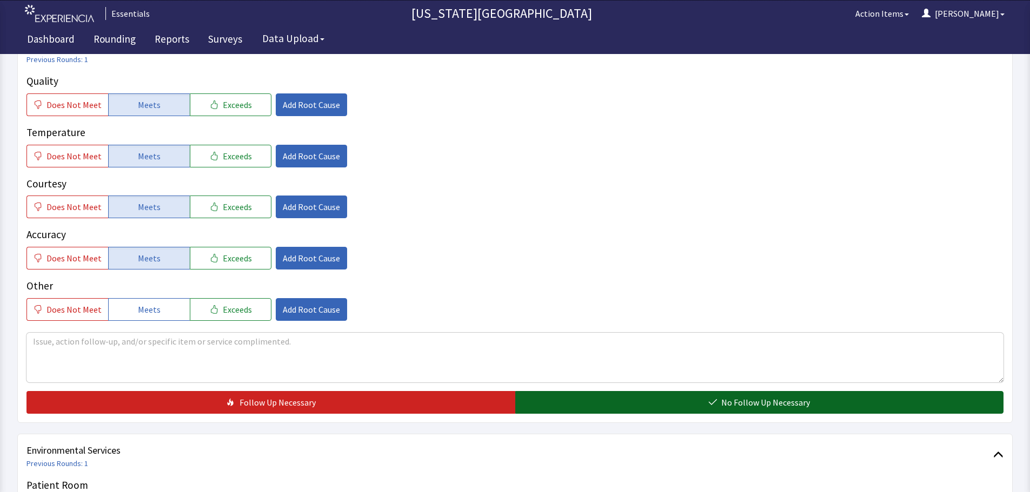
click at [762, 398] on span "No Follow Up Necessary" at bounding box center [765, 402] width 89 height 13
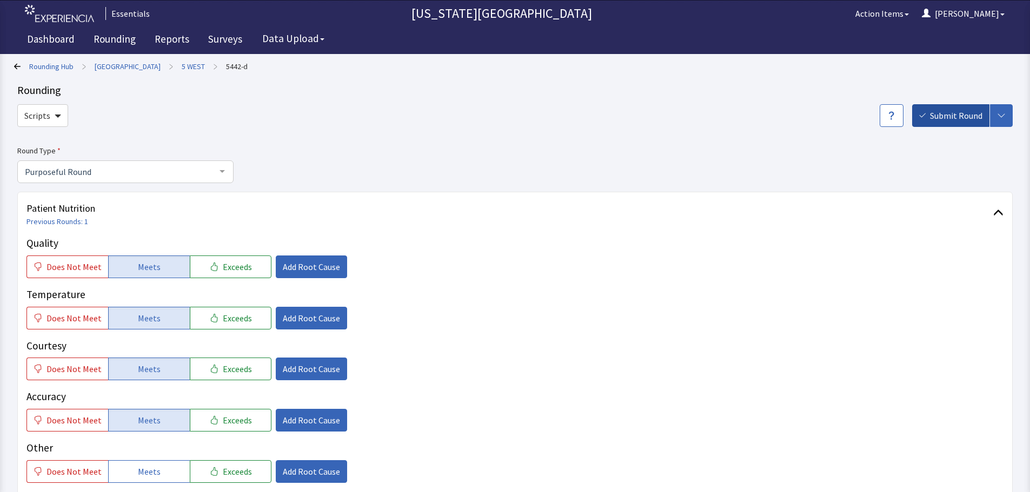
click at [973, 124] on button "Submit Round" at bounding box center [950, 115] width 77 height 23
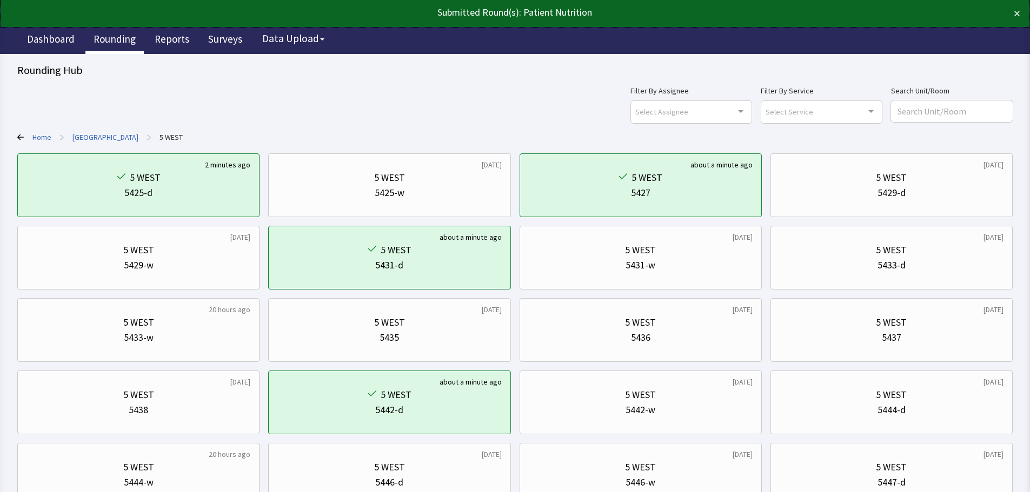
drag, startPoint x: 0, startPoint y: 0, endPoint x: 114, endPoint y: 42, distance: 121.6
click at [114, 42] on link "Rounding" at bounding box center [114, 40] width 58 height 27
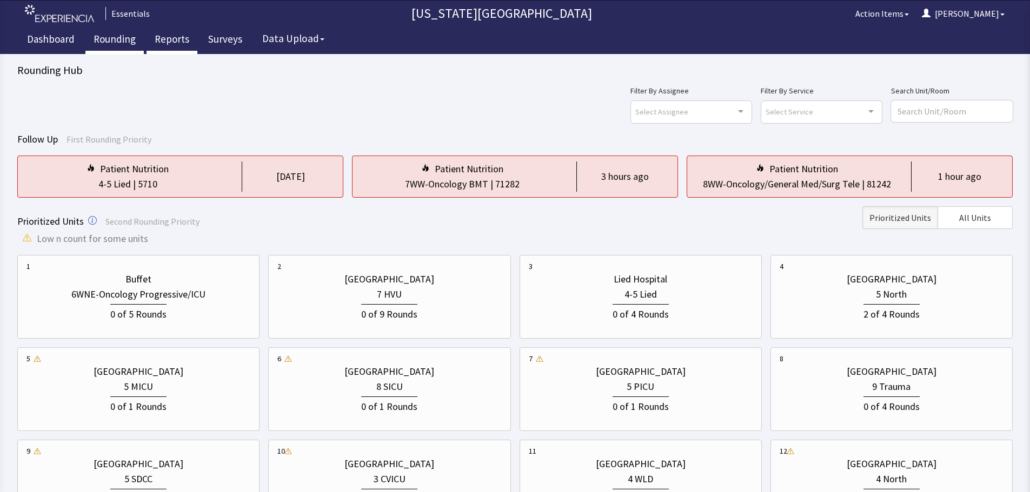
click at [189, 43] on link "Reports" at bounding box center [171, 40] width 51 height 27
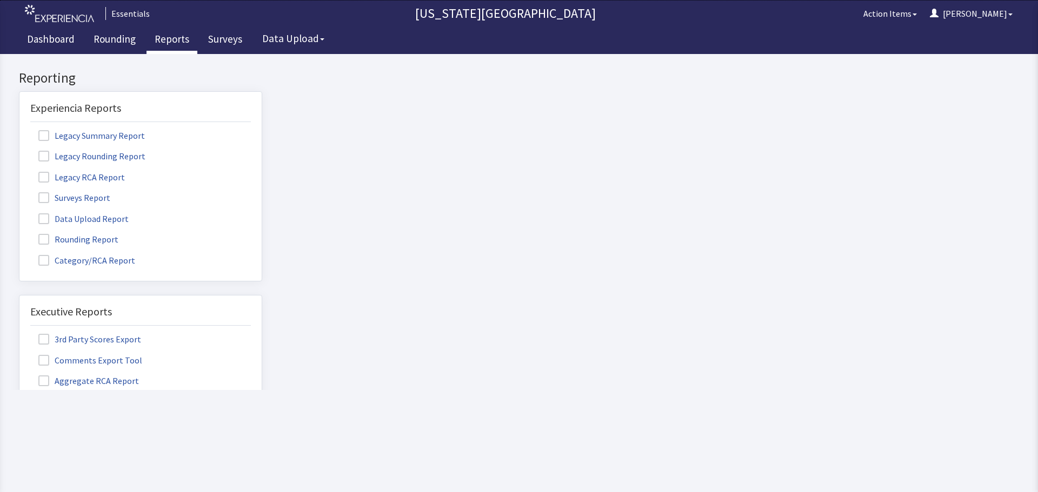
click at [43, 198] on span at bounding box center [43, 197] width 11 height 11
click at [19, 192] on input "Surveys Report" at bounding box center [19, 192] width 0 height 0
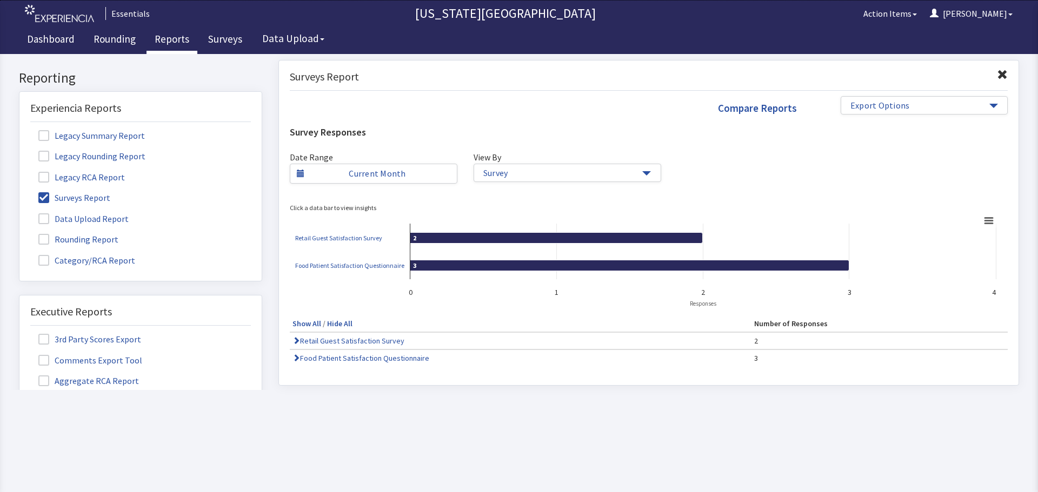
click at [41, 199] on span at bounding box center [43, 197] width 11 height 11
click at [19, 192] on input "Surveys Report" at bounding box center [19, 192] width 0 height 0
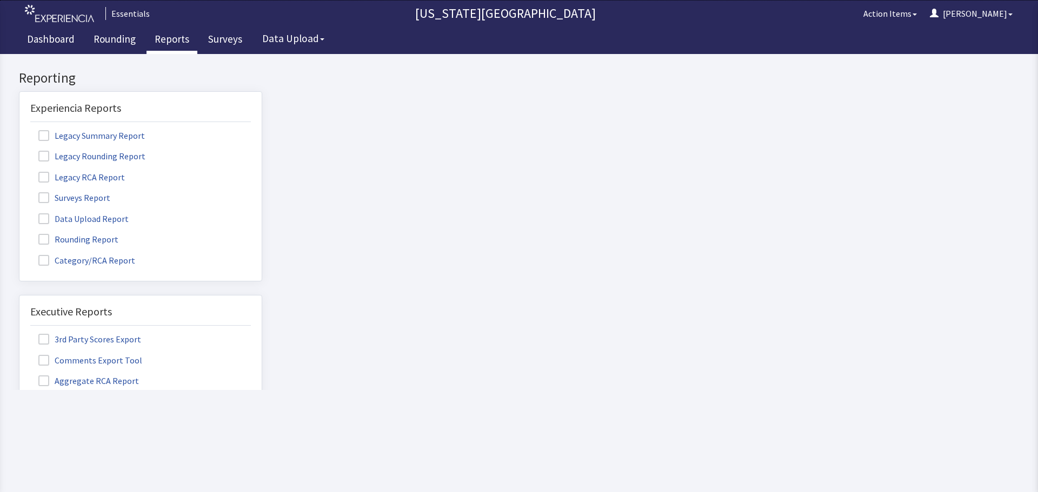
click at [41, 235] on span at bounding box center [43, 239] width 11 height 11
click at [19, 234] on input "Rounding Report" at bounding box center [19, 234] width 0 height 0
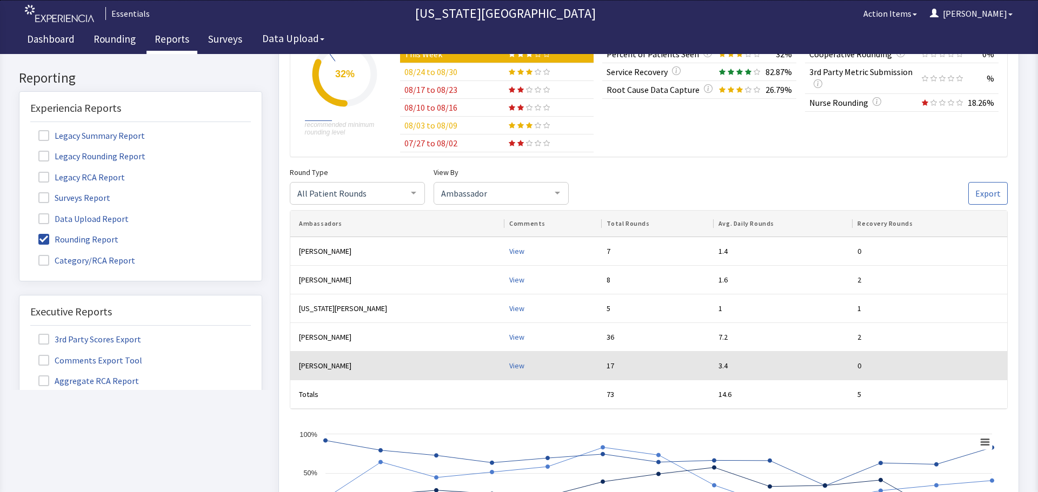
scroll to position [216, 0]
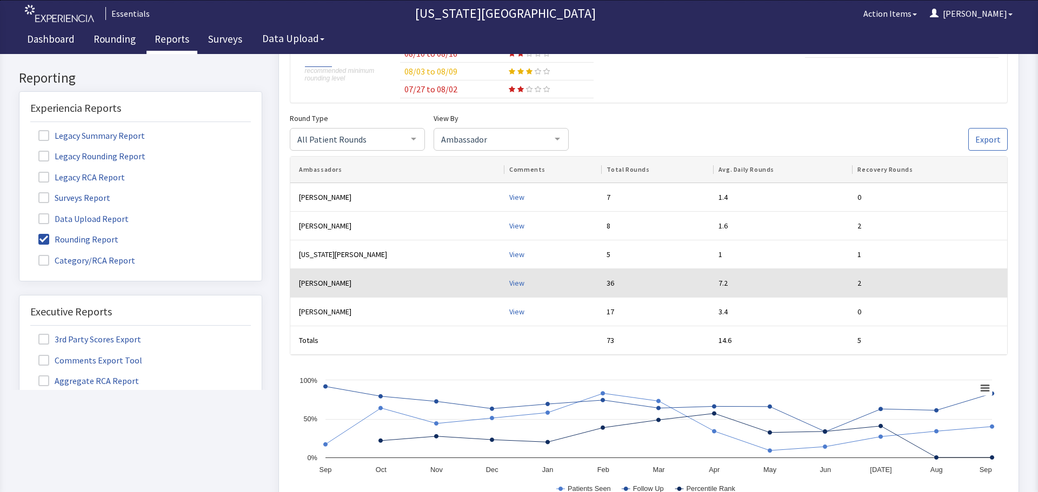
click at [509, 287] on div "View" at bounding box center [553, 283] width 89 height 11
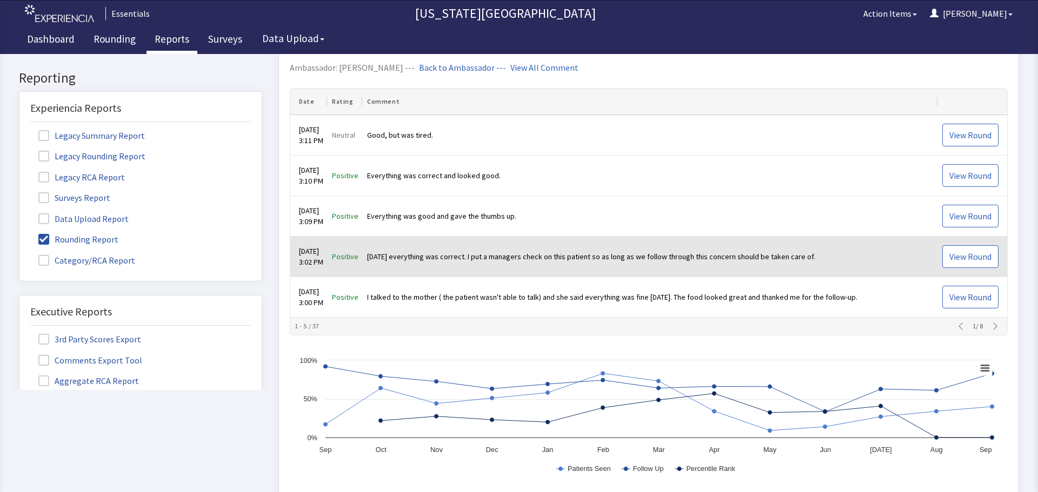
scroll to position [378, 0]
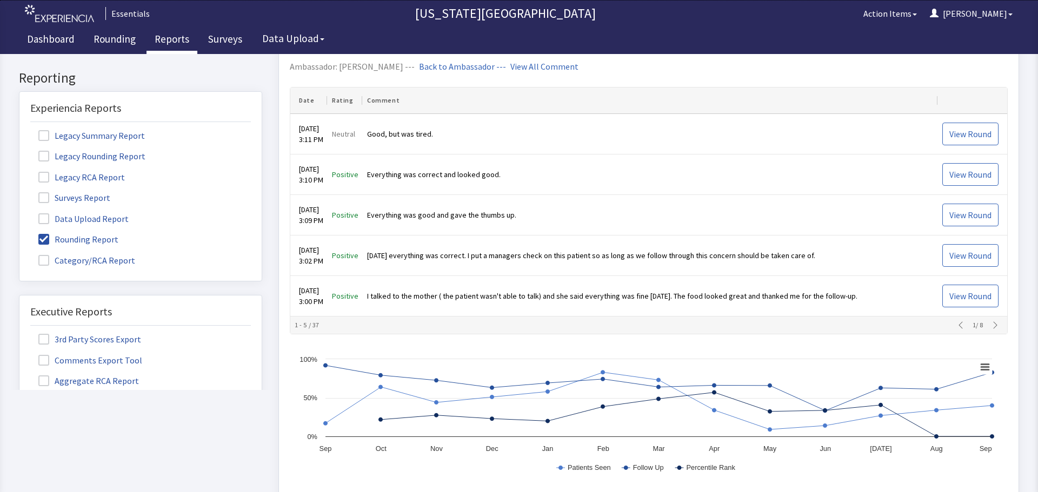
click at [991, 326] on icon "button" at bounding box center [995, 325] width 9 height 9
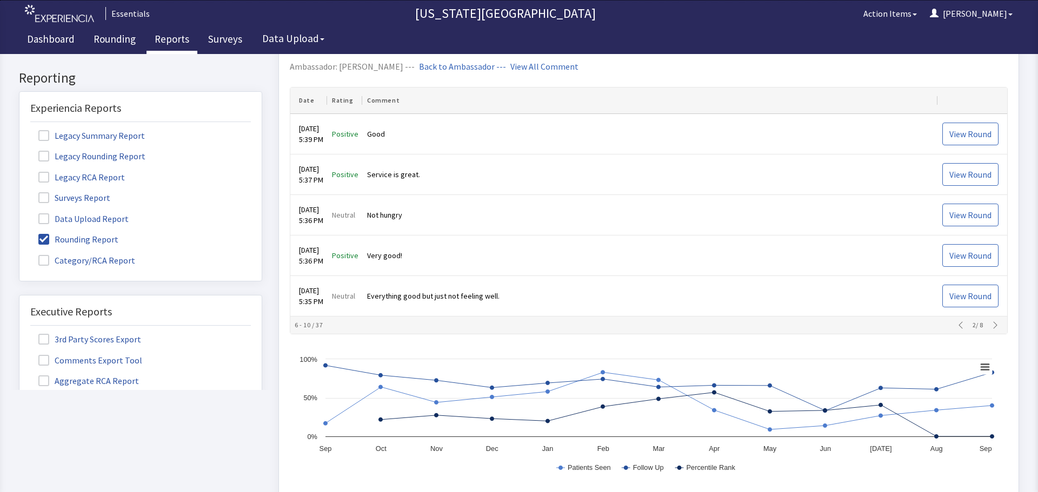
click at [991, 326] on icon "button" at bounding box center [995, 325] width 9 height 9
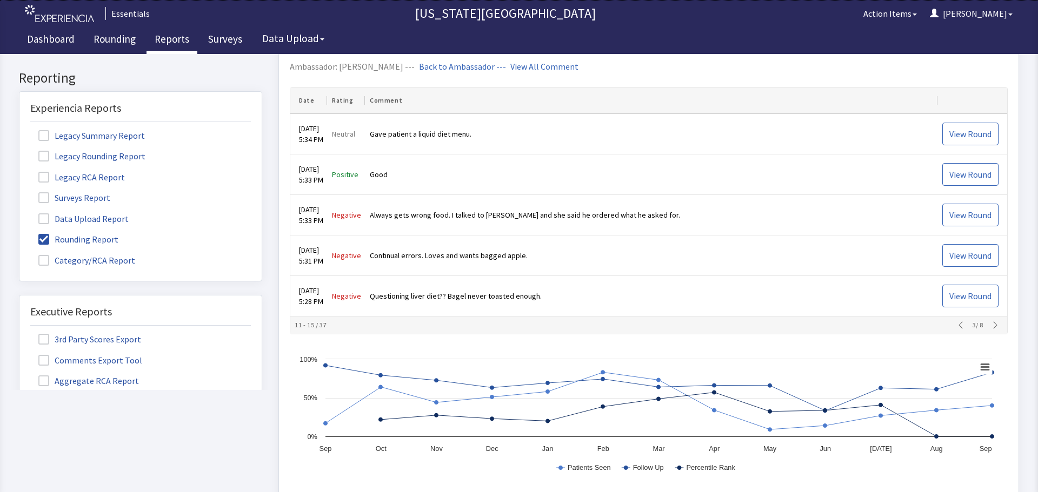
click at [991, 326] on icon "button" at bounding box center [995, 325] width 9 height 9
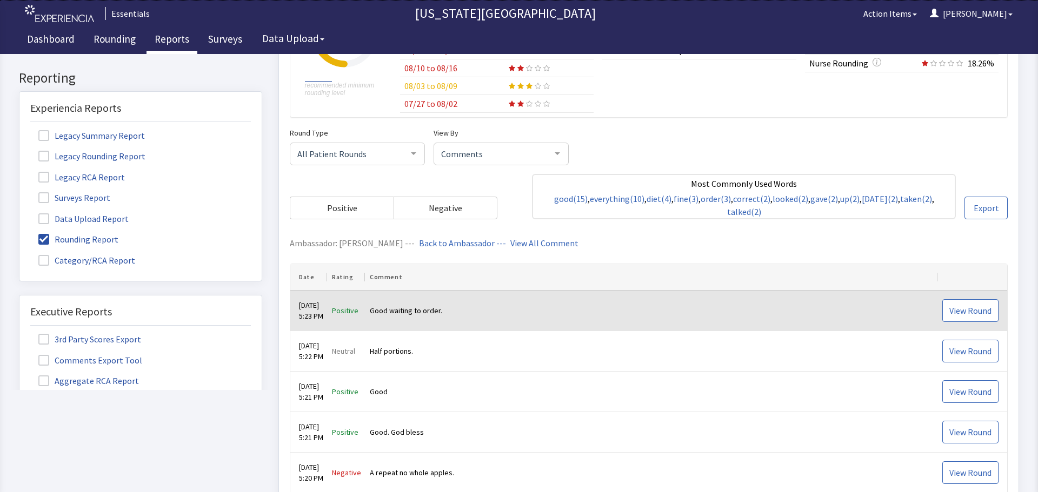
scroll to position [216, 0]
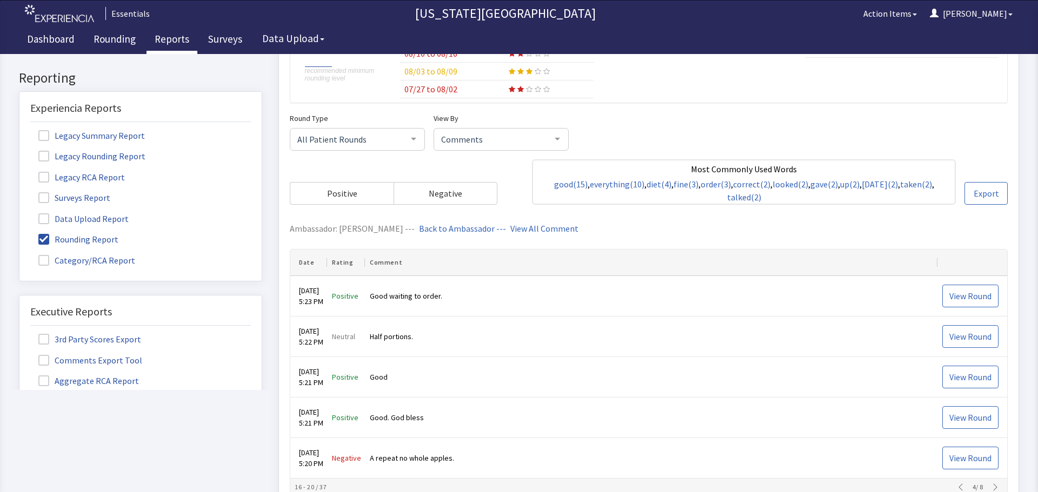
click at [443, 228] on link "Back to Ambassador ---" at bounding box center [462, 228] width 87 height 11
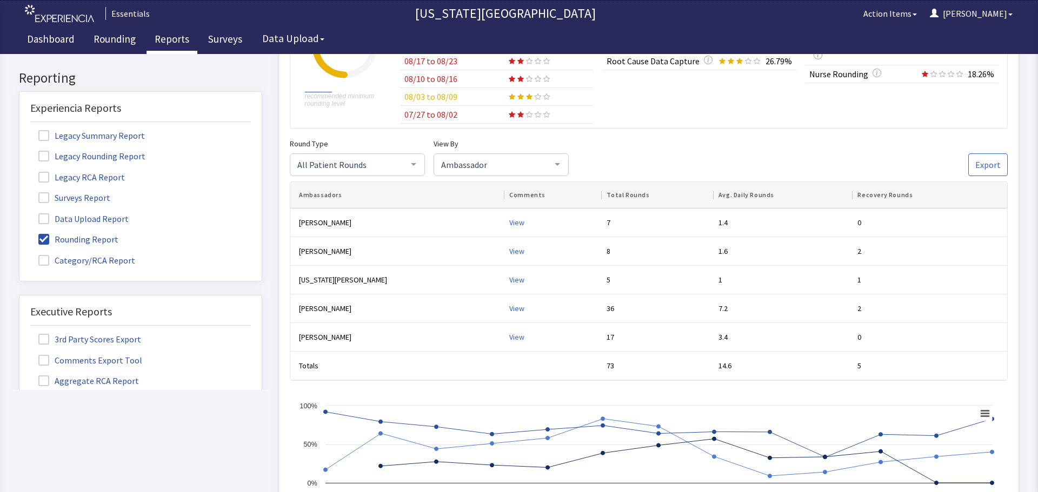
scroll to position [208, 0]
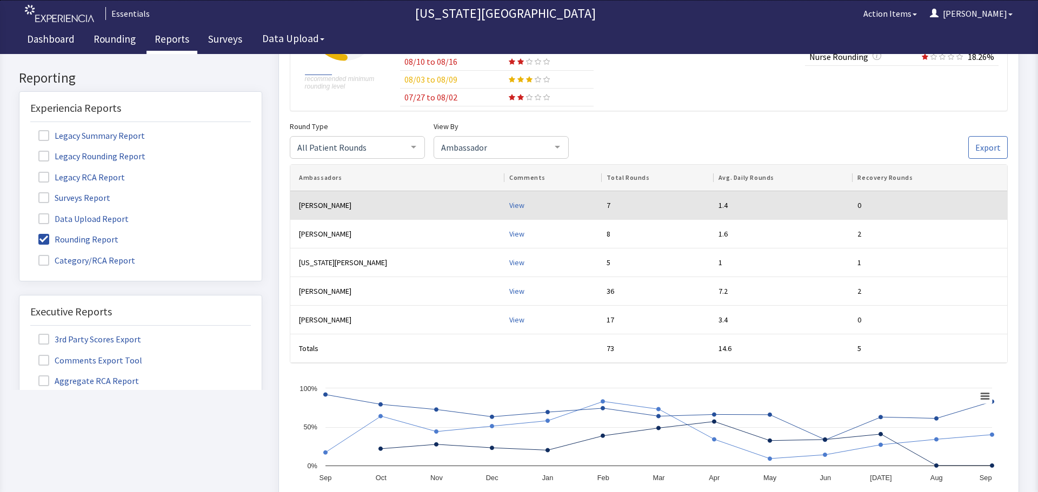
click at [509, 206] on div "View" at bounding box center [553, 205] width 89 height 11
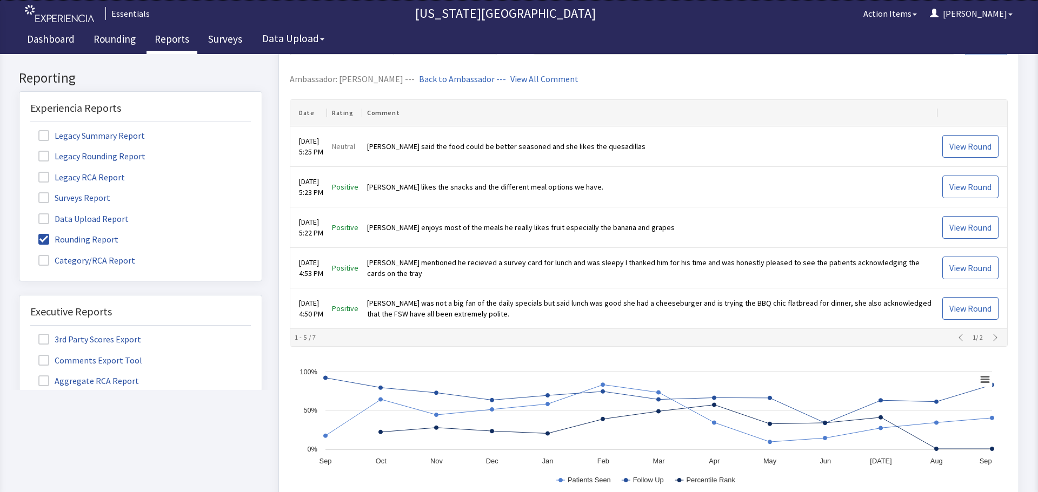
scroll to position [370, 0]
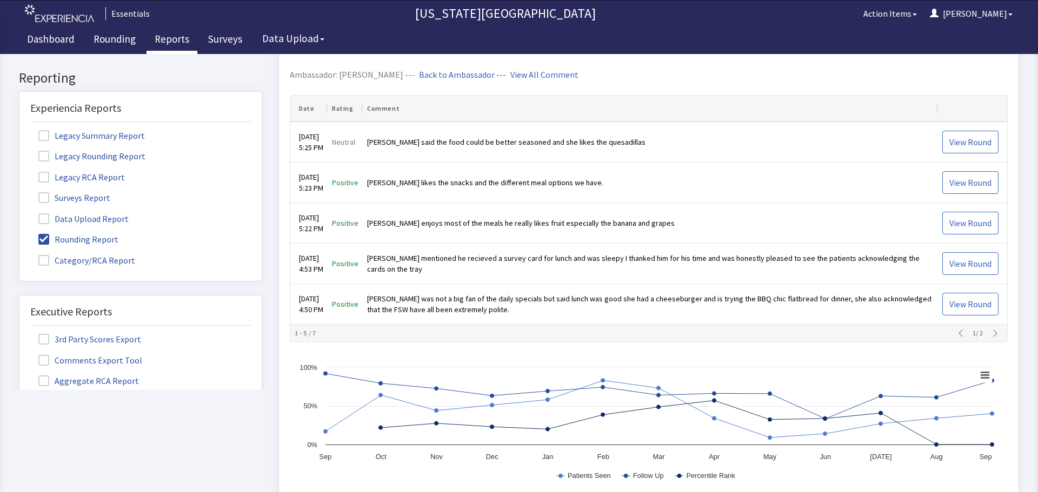
click at [991, 335] on icon "button" at bounding box center [995, 333] width 9 height 9
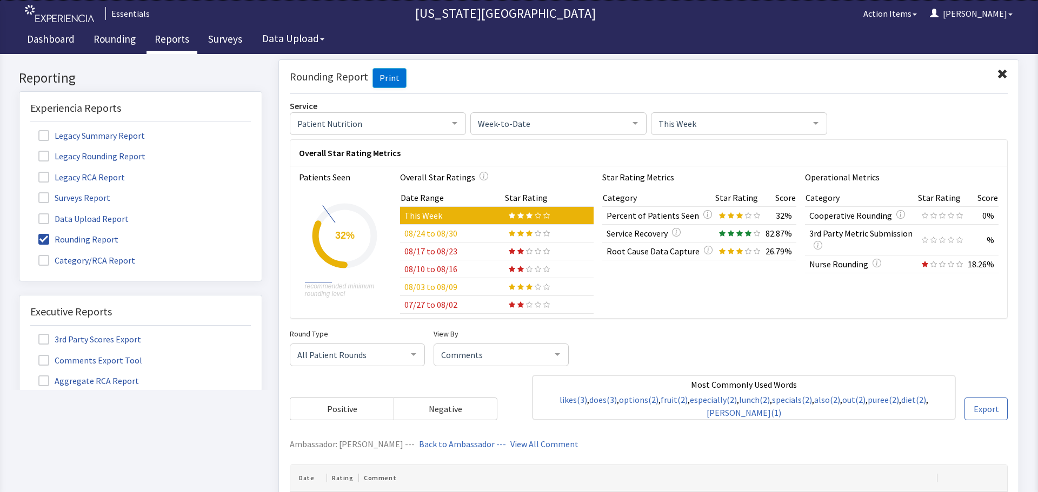
scroll to position [0, 0]
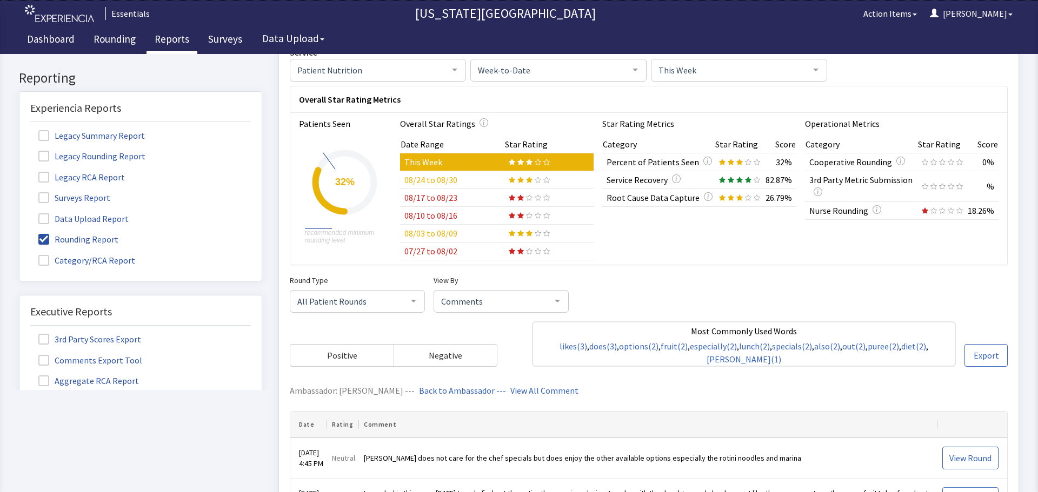
click at [456, 389] on link "Back to Ambassador ---" at bounding box center [462, 390] width 87 height 11
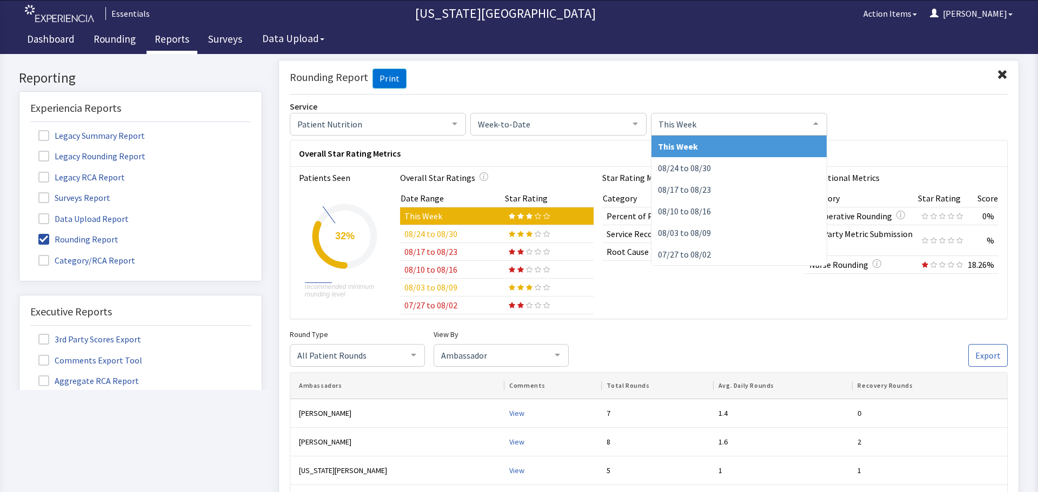
click at [712, 119] on span "This Week" at bounding box center [730, 123] width 149 height 12
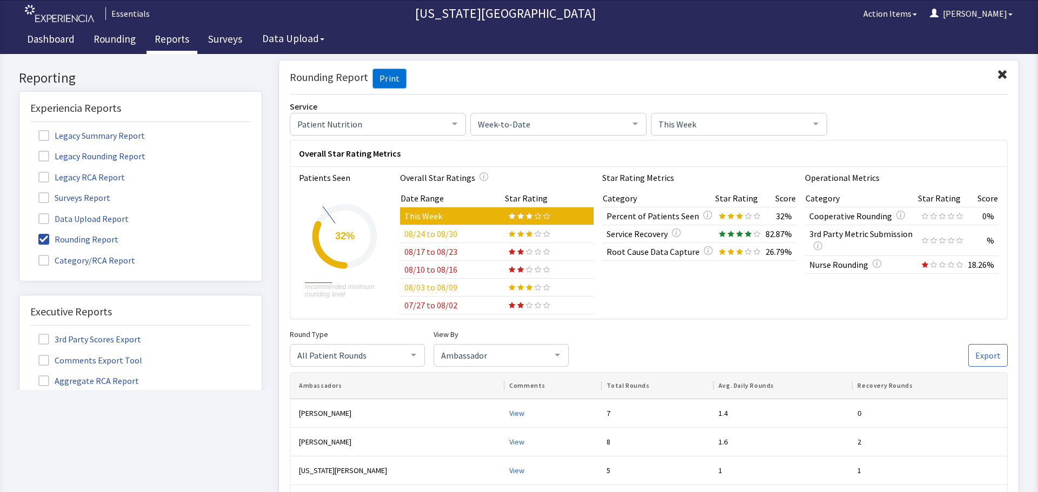
click at [631, 352] on div "Round Type All Patient Rounds All Patient Rounds Nurse Rounds Purposeful Round …" at bounding box center [649, 347] width 718 height 39
click at [69, 41] on link "Dashboard" at bounding box center [51, 40] width 64 height 27
